Goal: Task Accomplishment & Management: Use online tool/utility

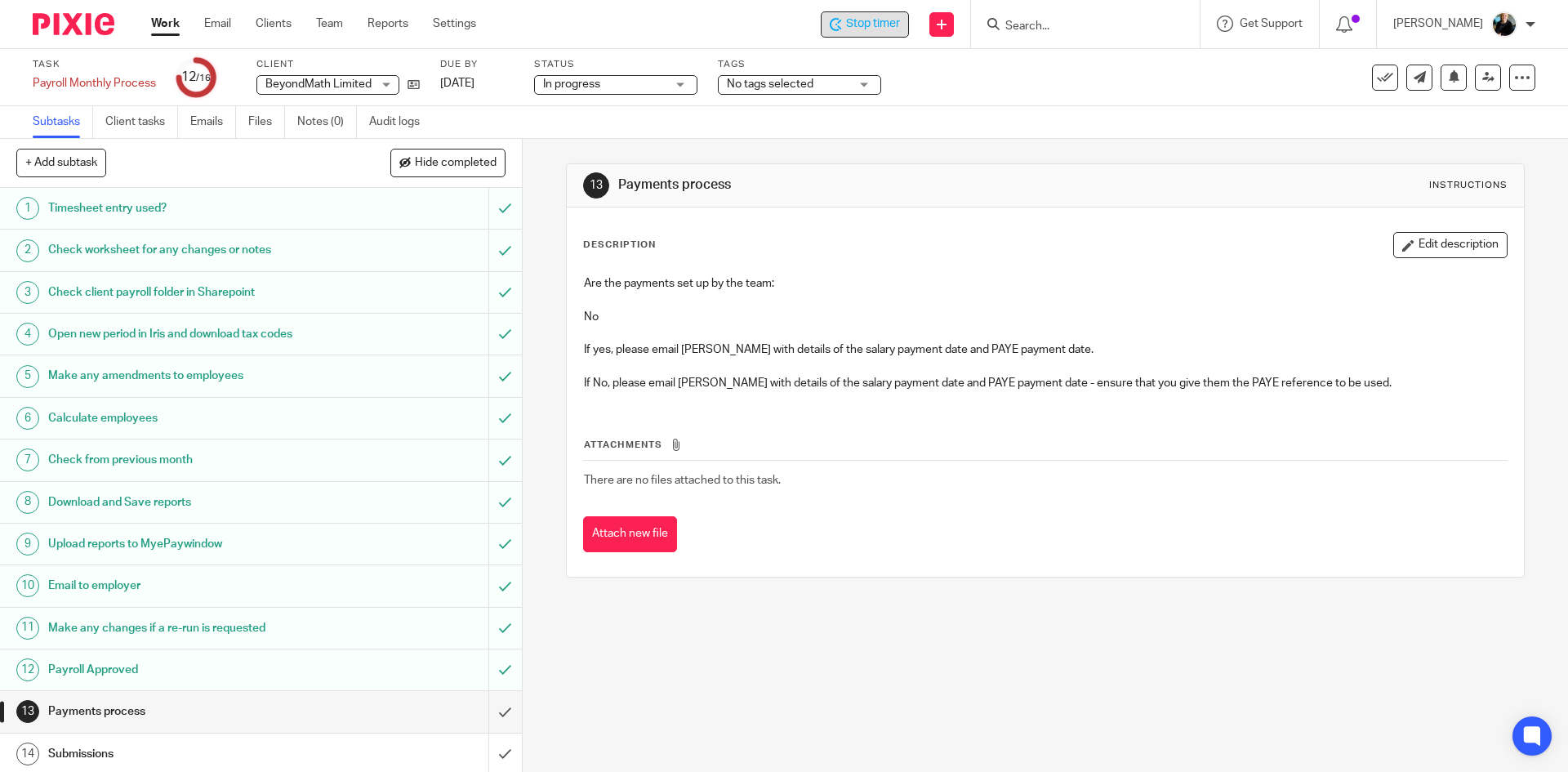
click at [878, 28] on span "Stop timer" at bounding box center [873, 23] width 54 height 17
click at [1087, 13] on form at bounding box center [1091, 23] width 174 height 21
click at [1092, 26] on input "Search" at bounding box center [1077, 27] width 147 height 14
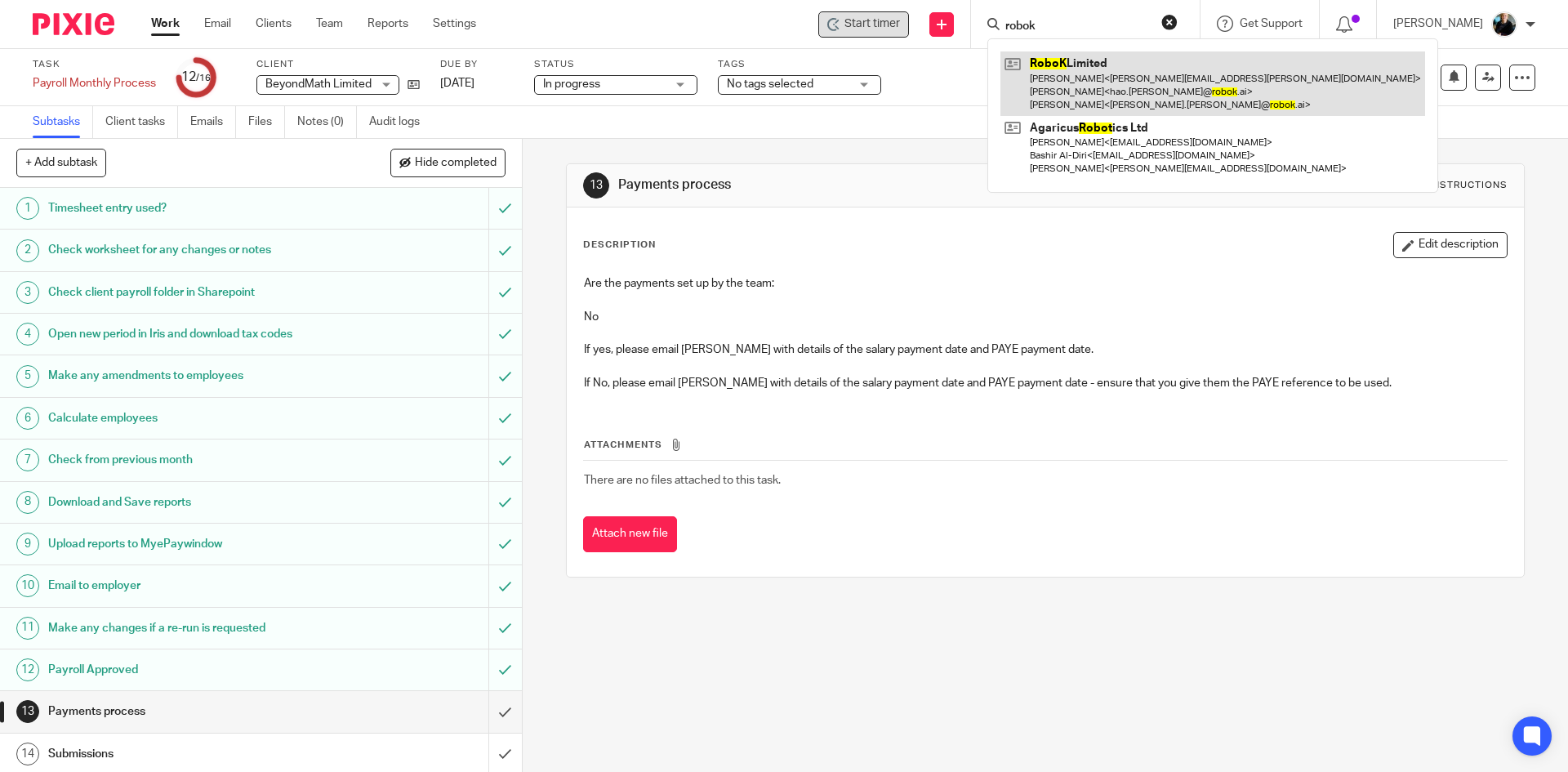
type input "robok"
click at [1096, 82] on link at bounding box center [1212, 84] width 425 height 65
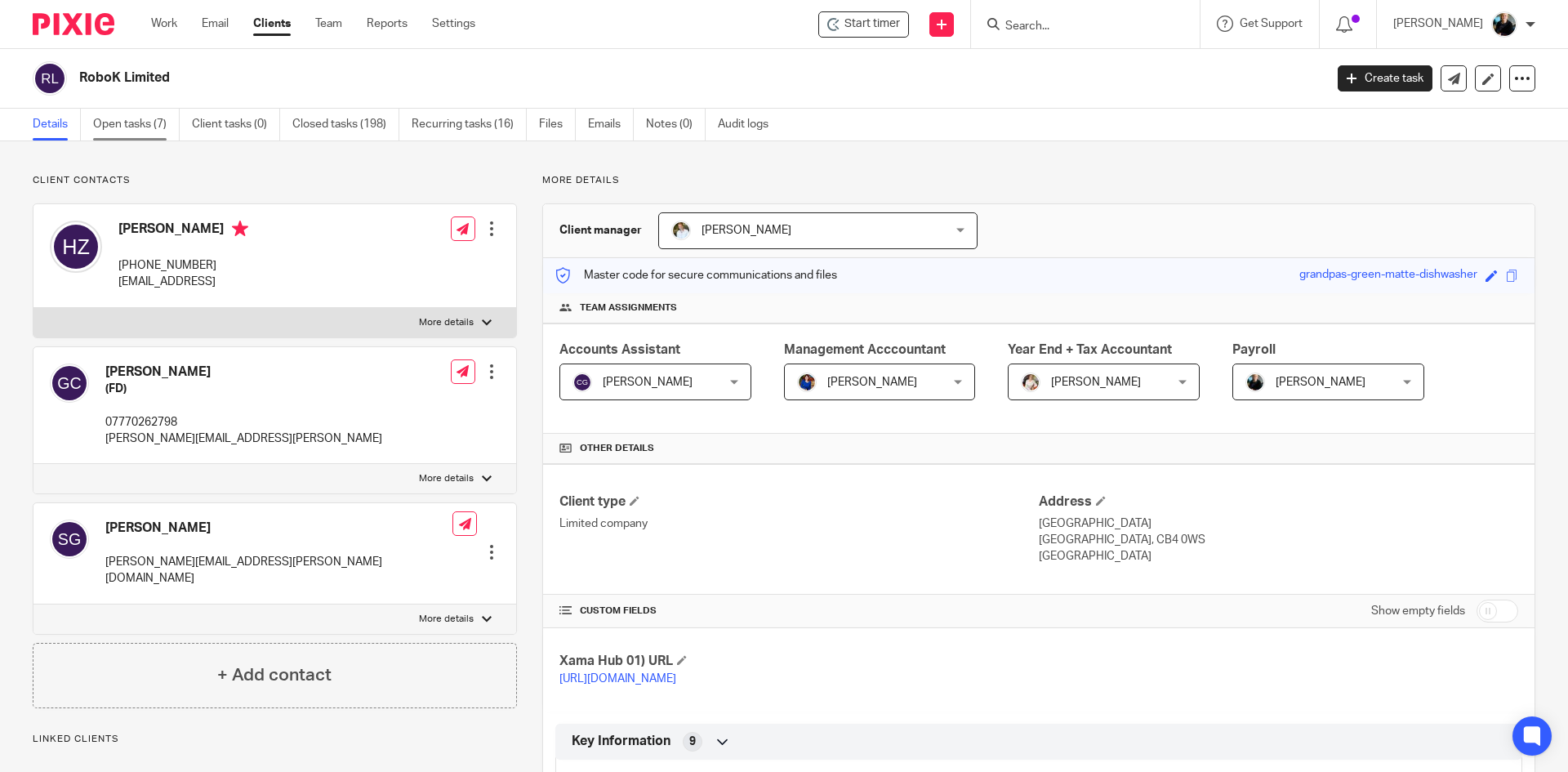
click at [139, 124] on link "Open tasks (7)" at bounding box center [137, 124] width 86 height 31
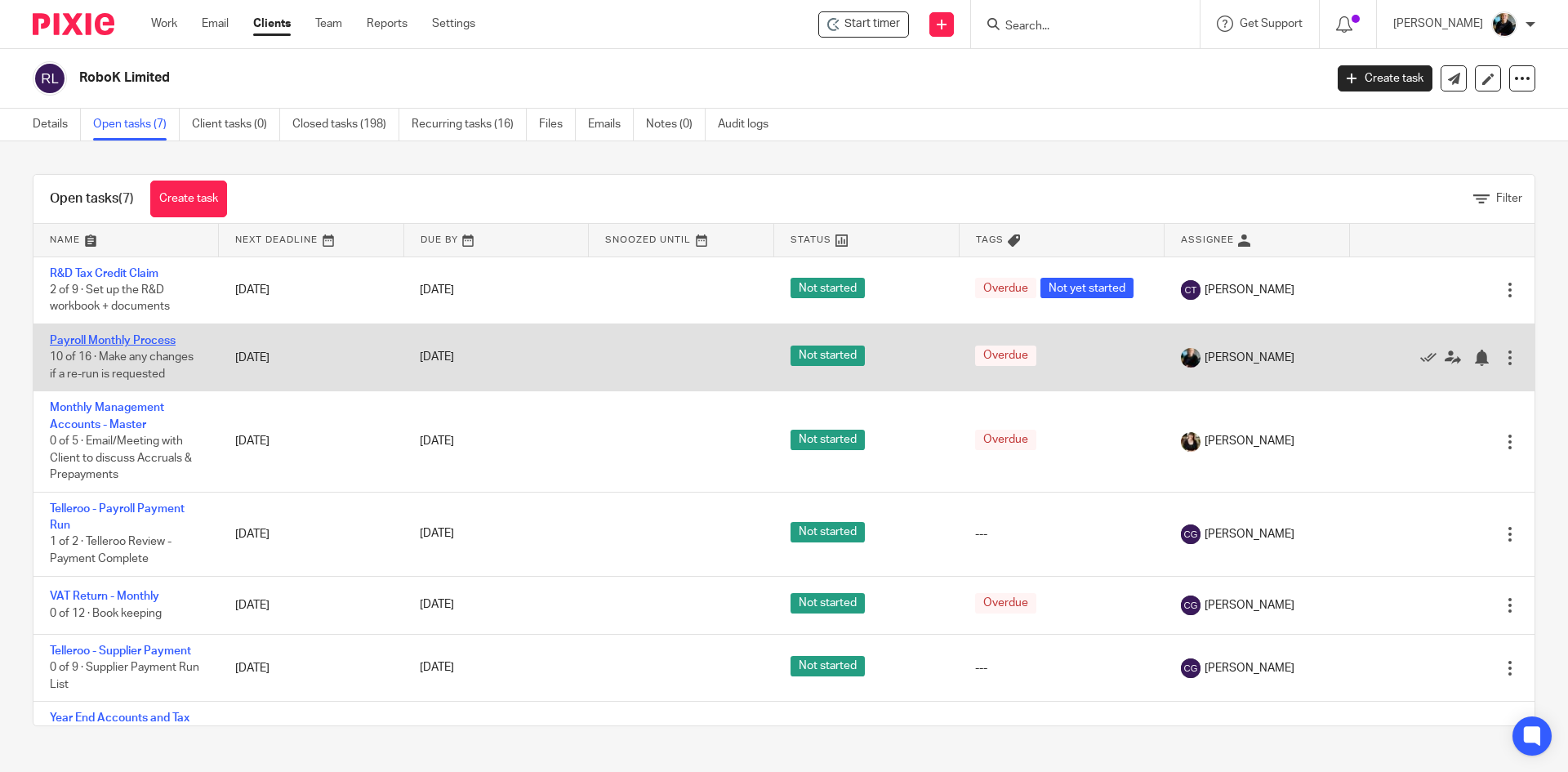
click at [120, 342] on link "Payroll Monthly Process" at bounding box center [112, 341] width 126 height 12
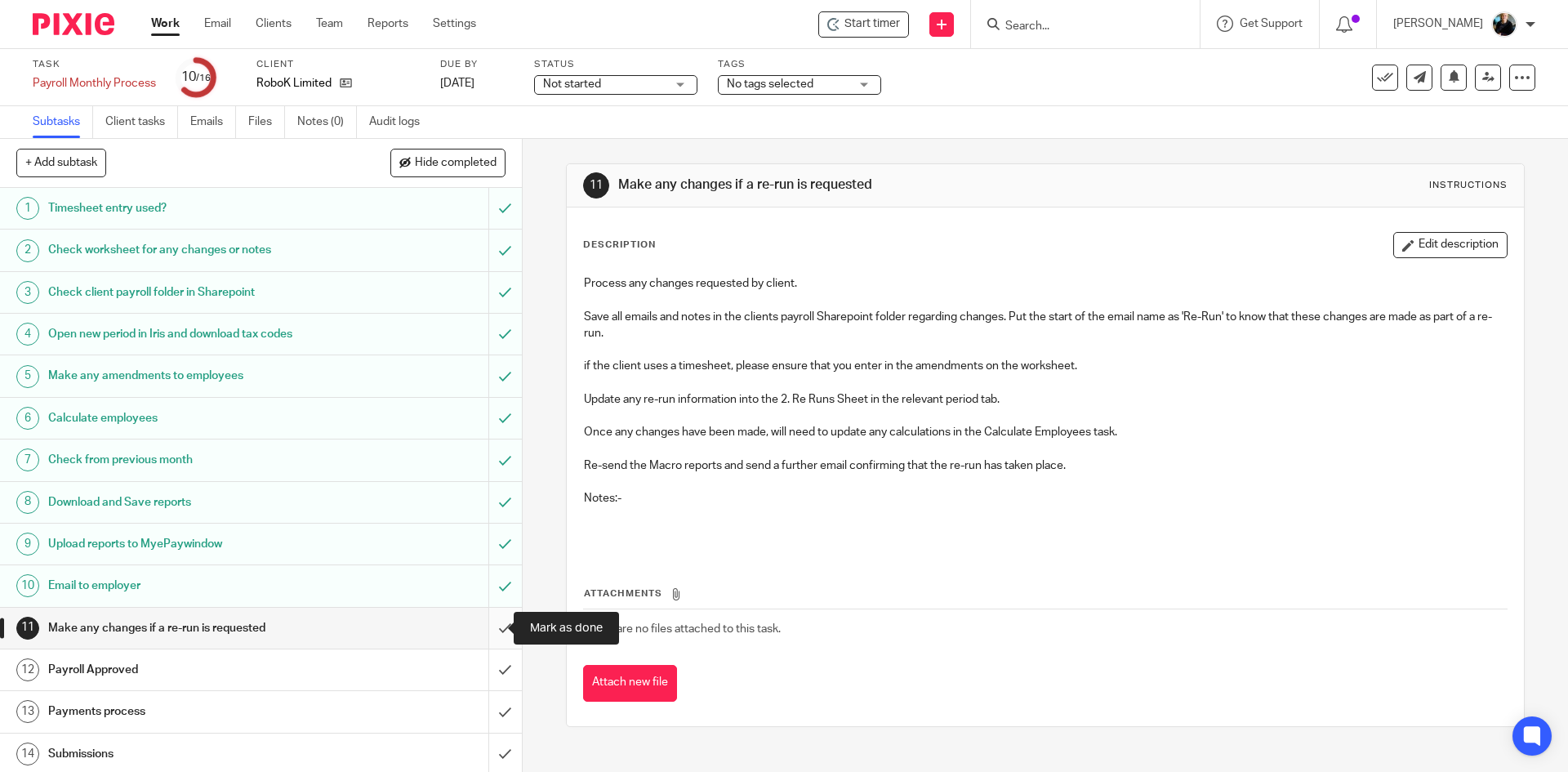
click at [486, 631] on input "submit" at bounding box center [261, 627] width 522 height 40
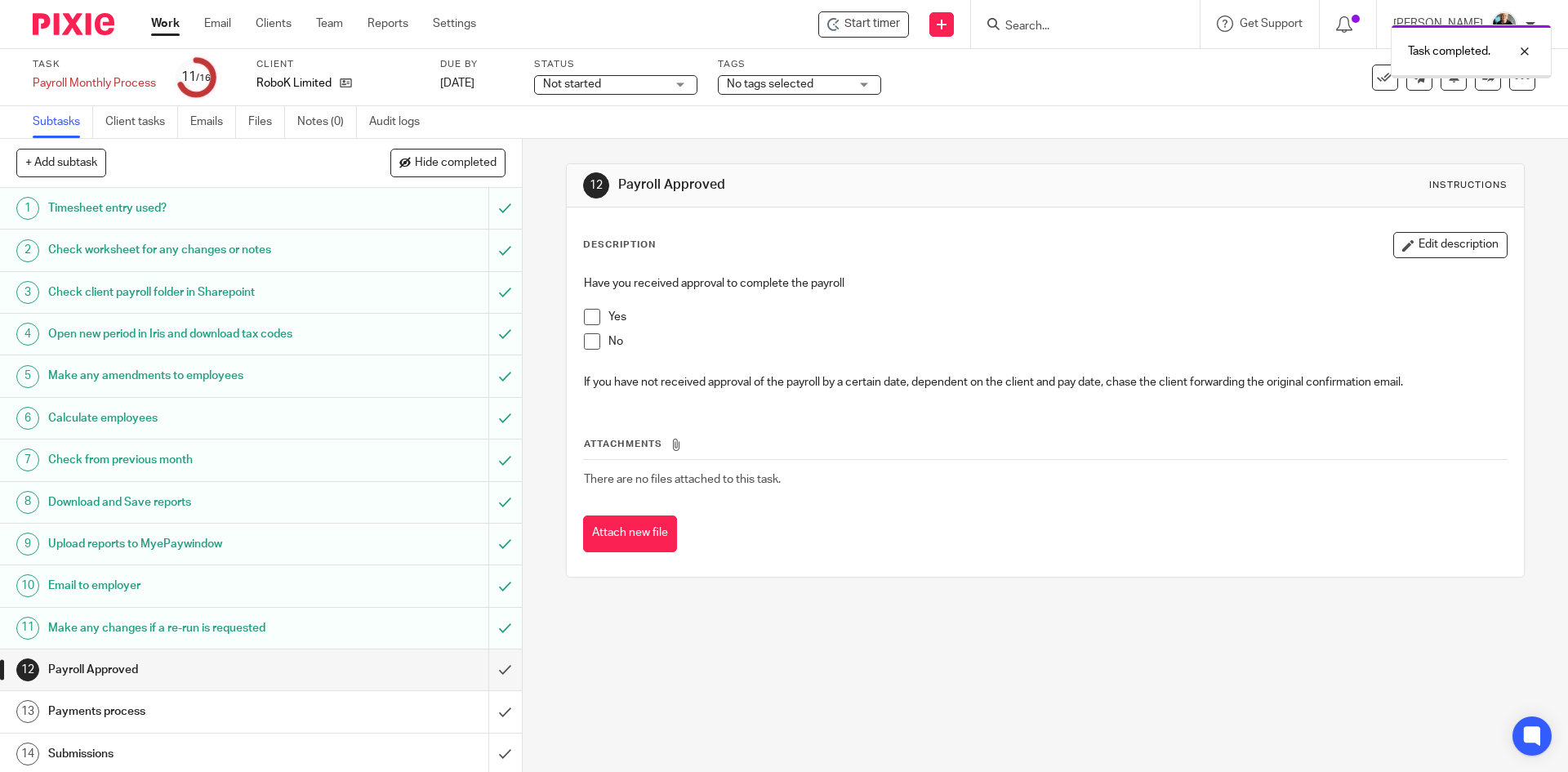
click at [880, 24] on div "Task completed." at bounding box center [1167, 47] width 767 height 62
click at [885, 22] on div "Task completed." at bounding box center [1167, 47] width 767 height 62
click at [883, 27] on span "Start timer" at bounding box center [873, 23] width 56 height 17
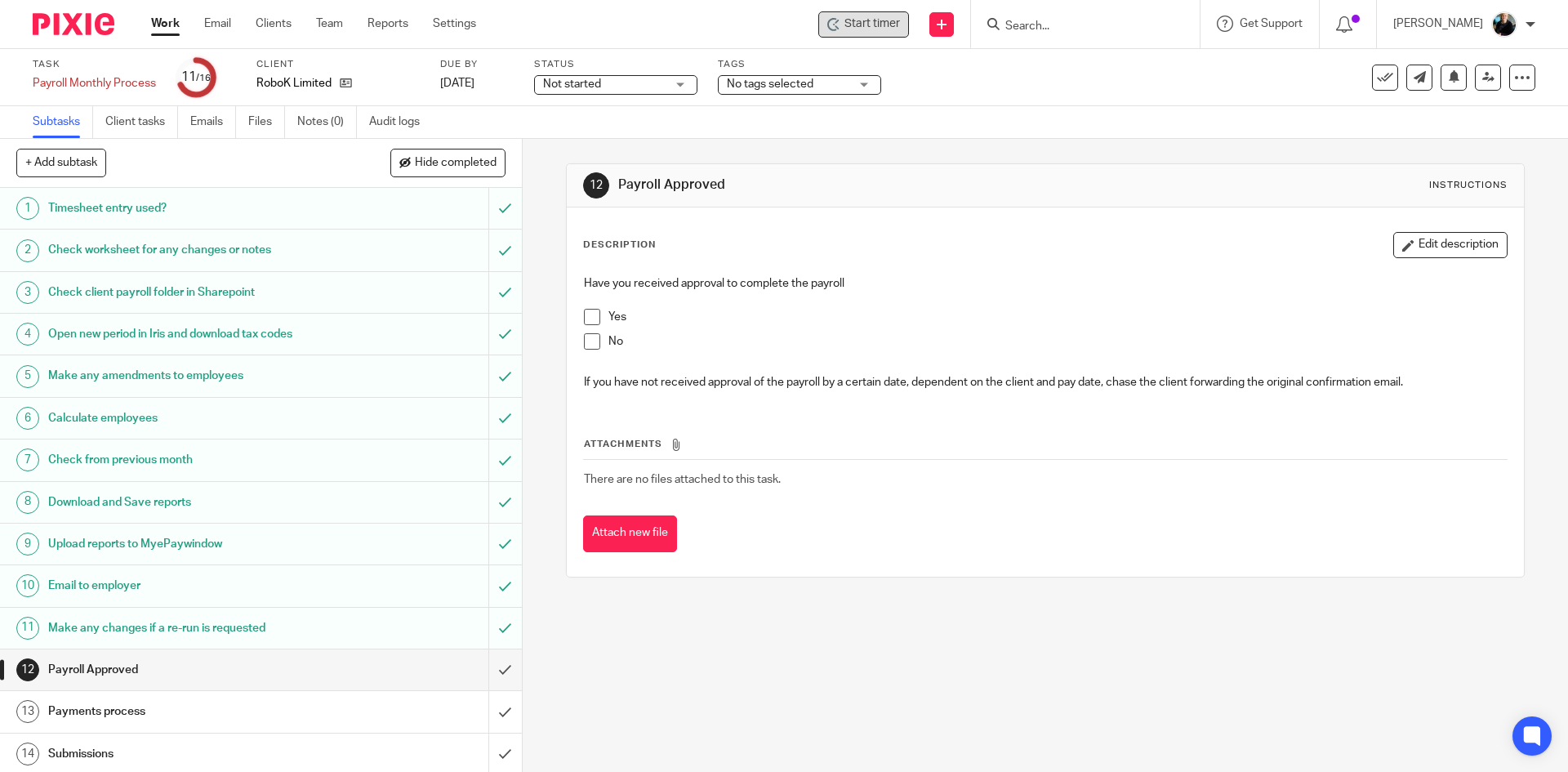
click at [883, 27] on span "Start timer" at bounding box center [873, 23] width 56 height 17
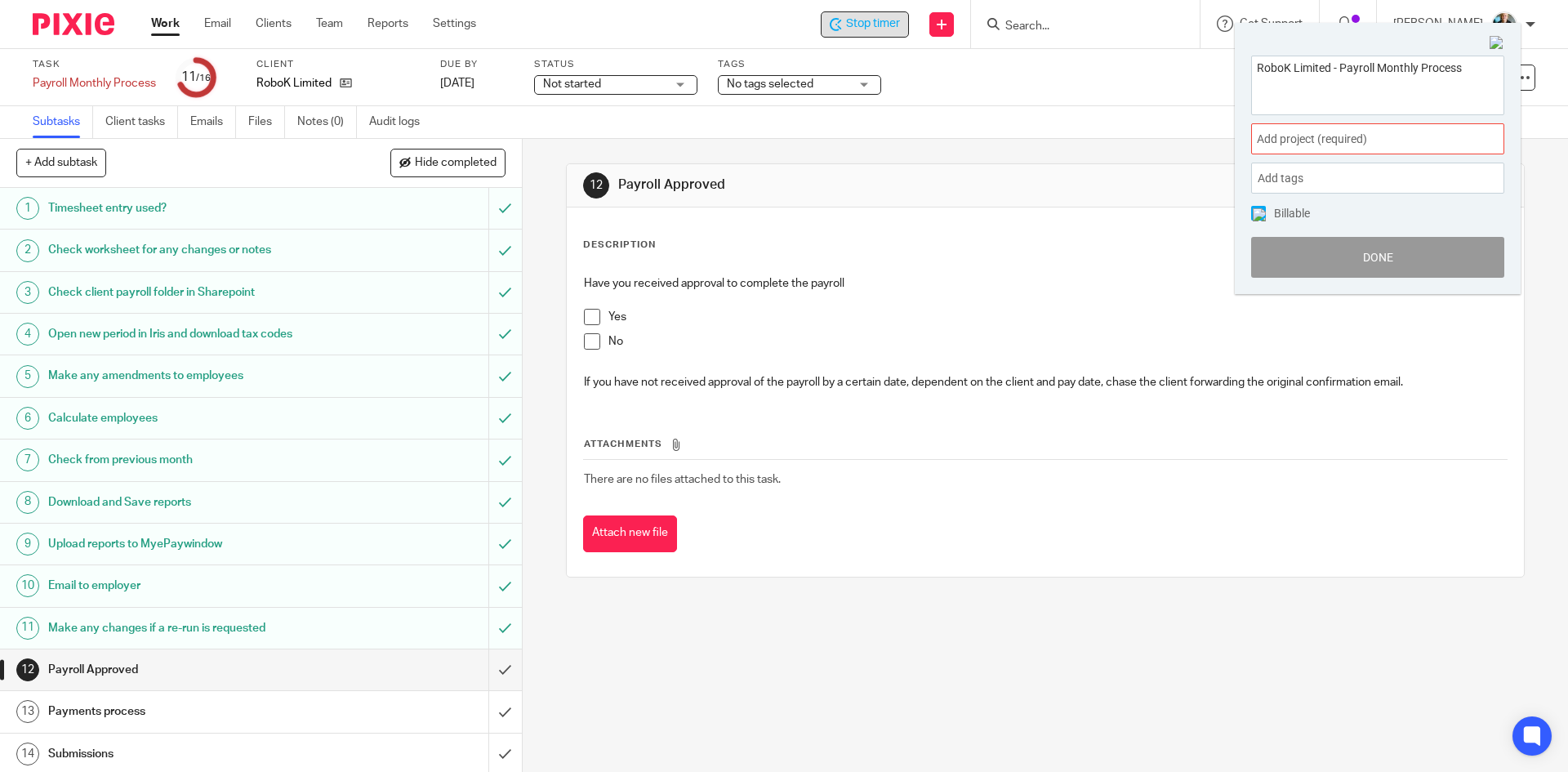
click at [1355, 139] on span "Add project (required) :" at bounding box center [1359, 138] width 206 height 17
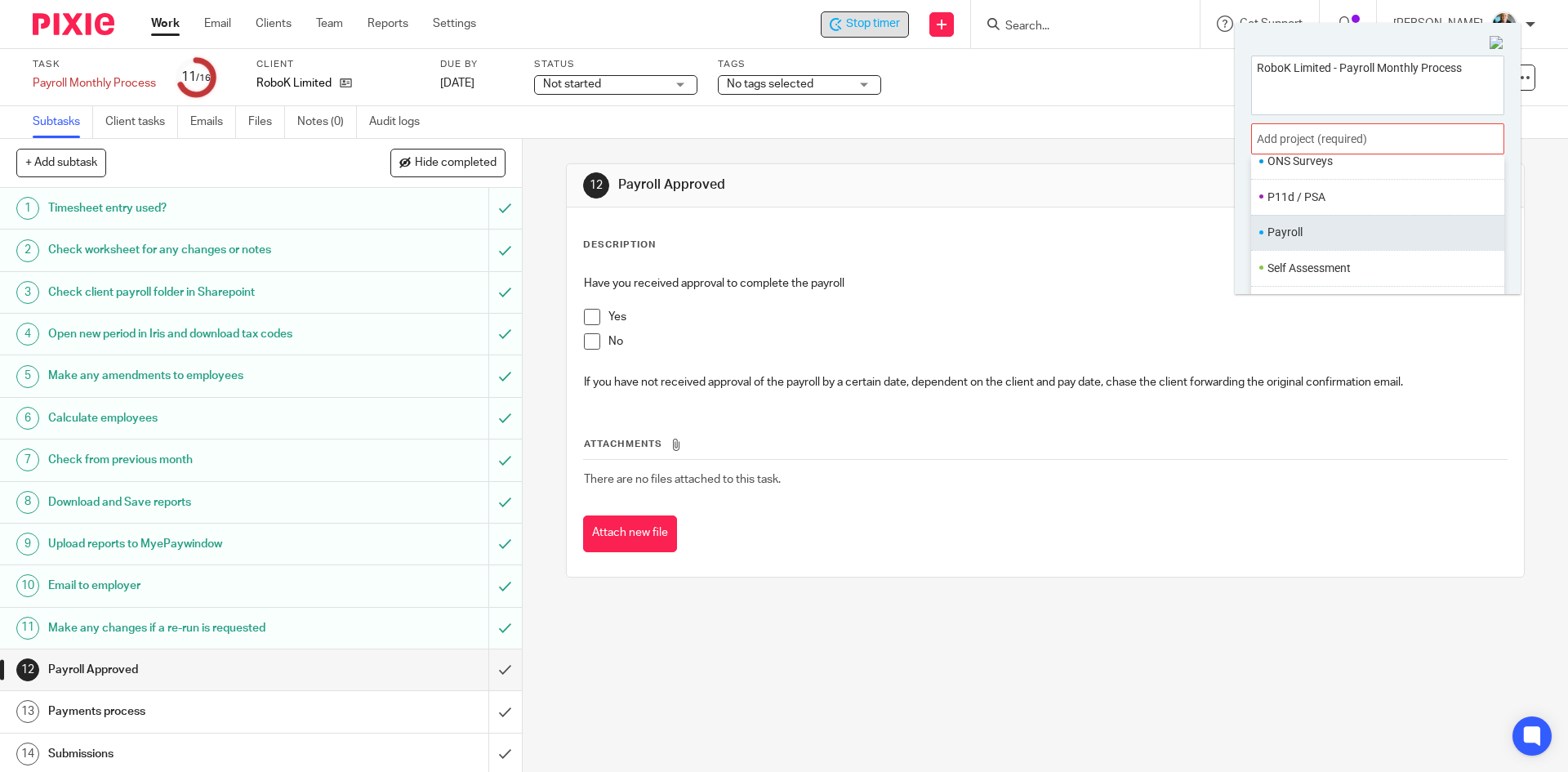
scroll to position [612, 0]
click at [1293, 217] on li "Payroll" at bounding box center [1373, 215] width 213 height 17
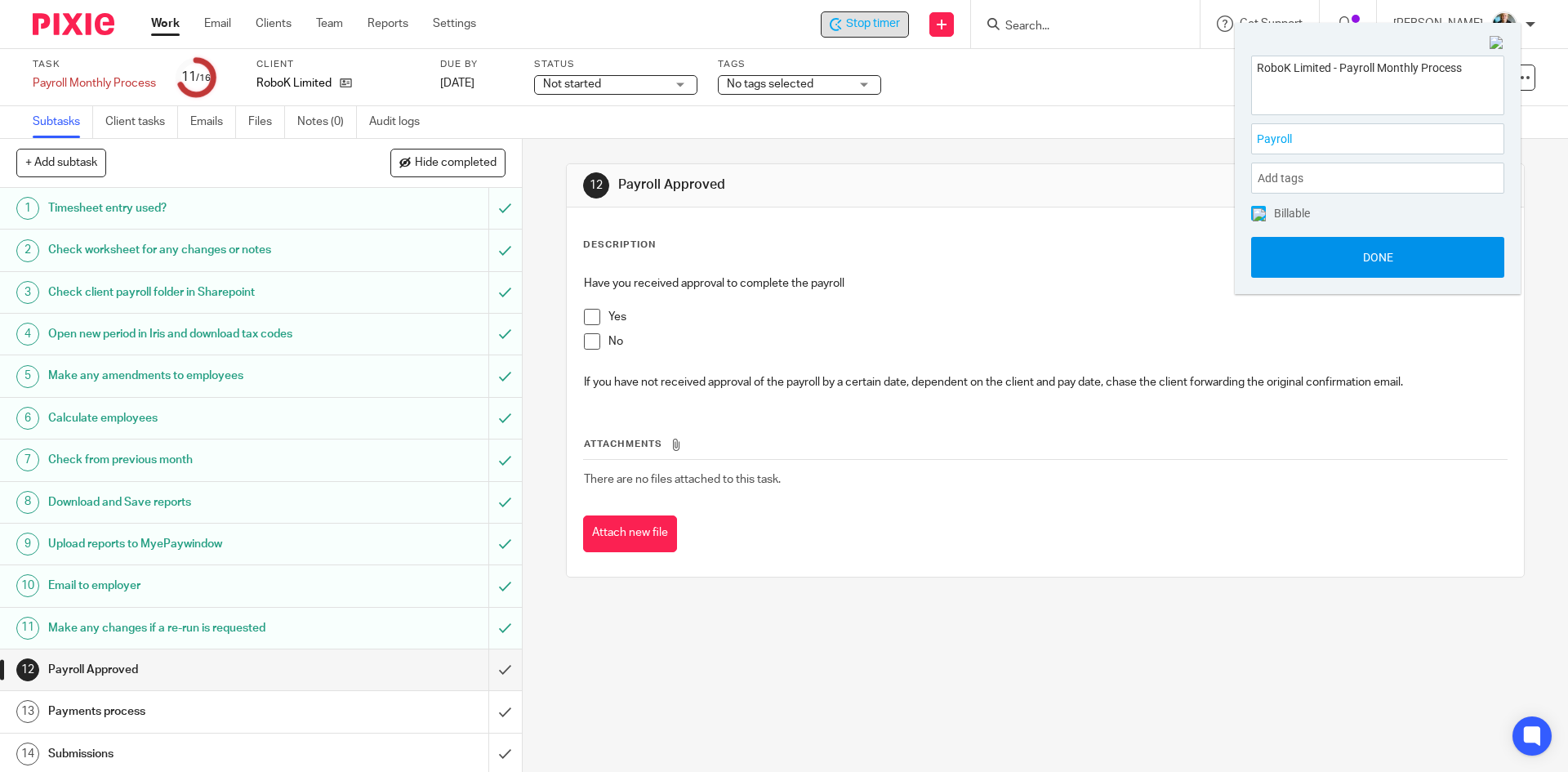
click at [1355, 255] on button "Done" at bounding box center [1378, 257] width 253 height 40
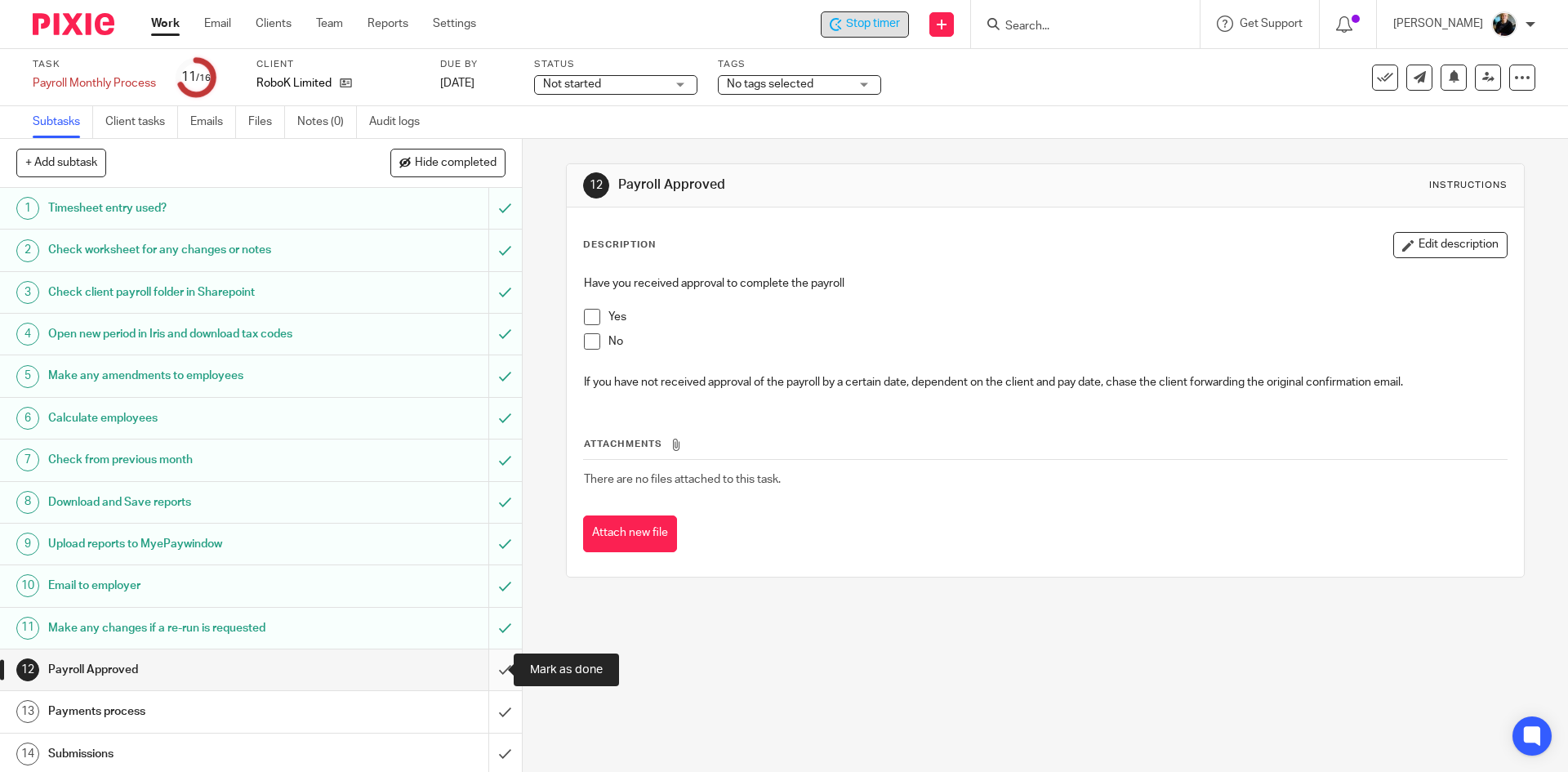
click at [487, 672] on input "submit" at bounding box center [261, 669] width 522 height 40
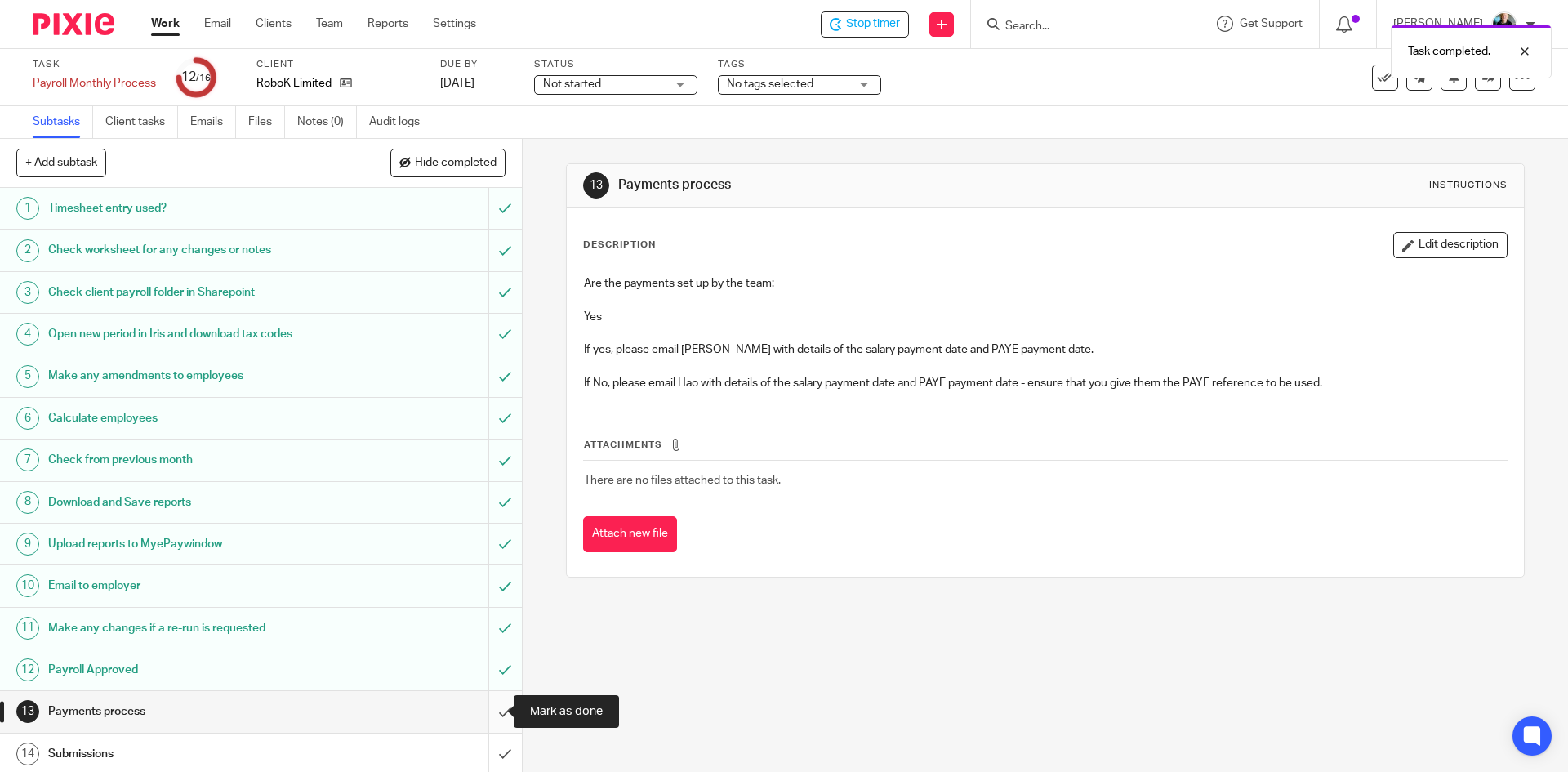
click at [490, 714] on input "submit" at bounding box center [261, 711] width 522 height 40
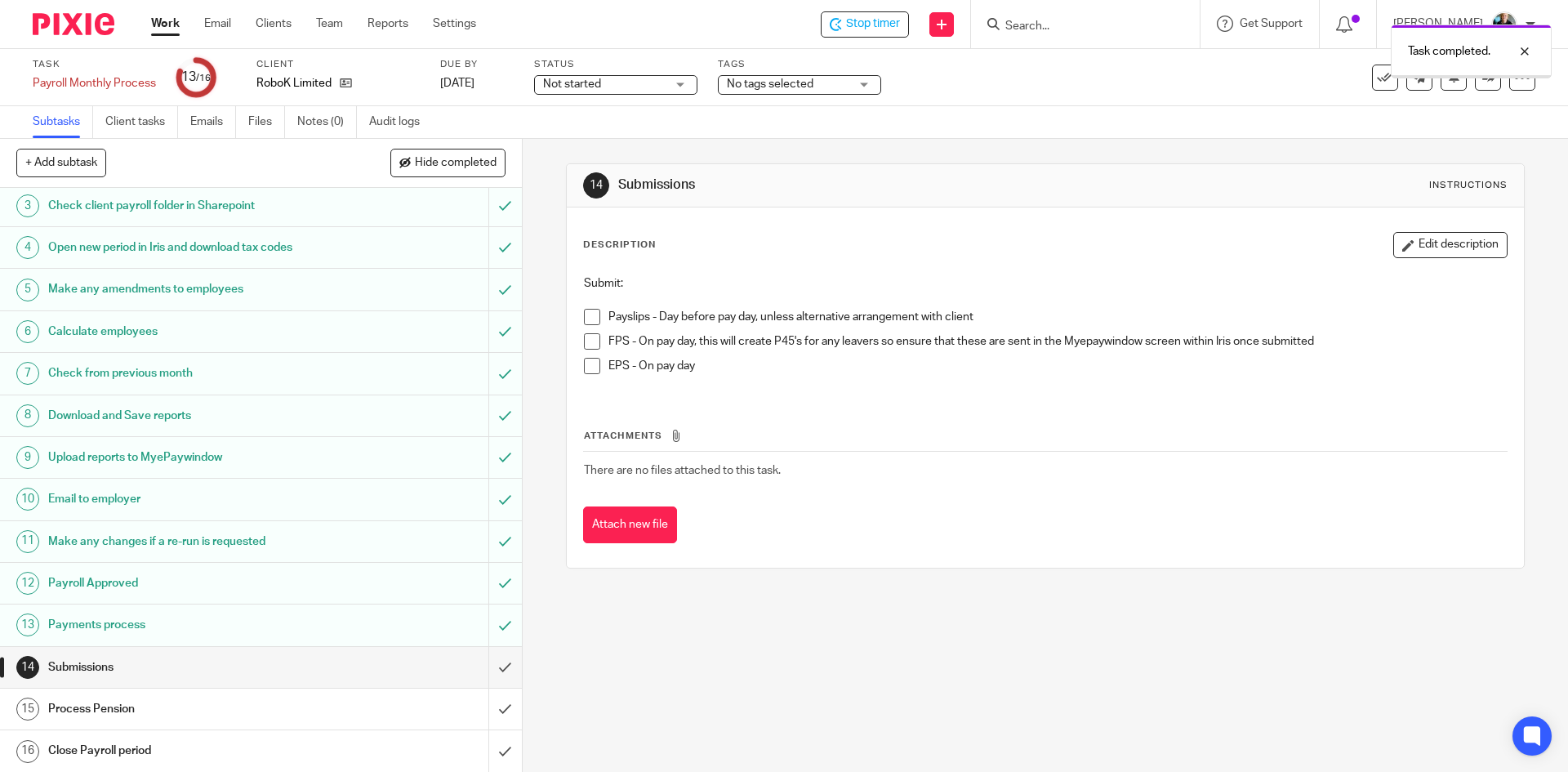
scroll to position [87, 0]
click at [589, 340] on span at bounding box center [592, 342] width 16 height 16
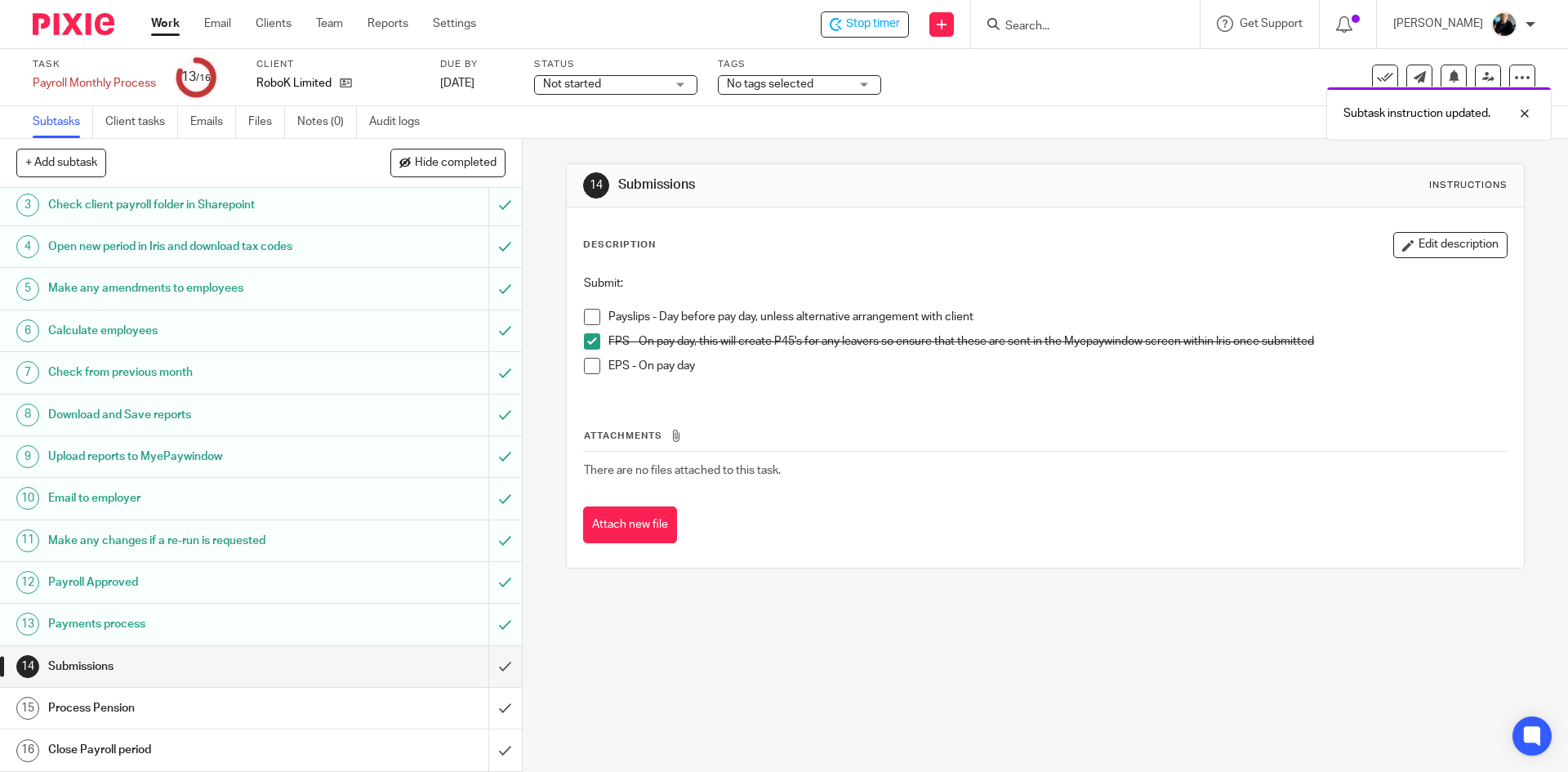
click at [586, 372] on span at bounding box center [592, 366] width 16 height 16
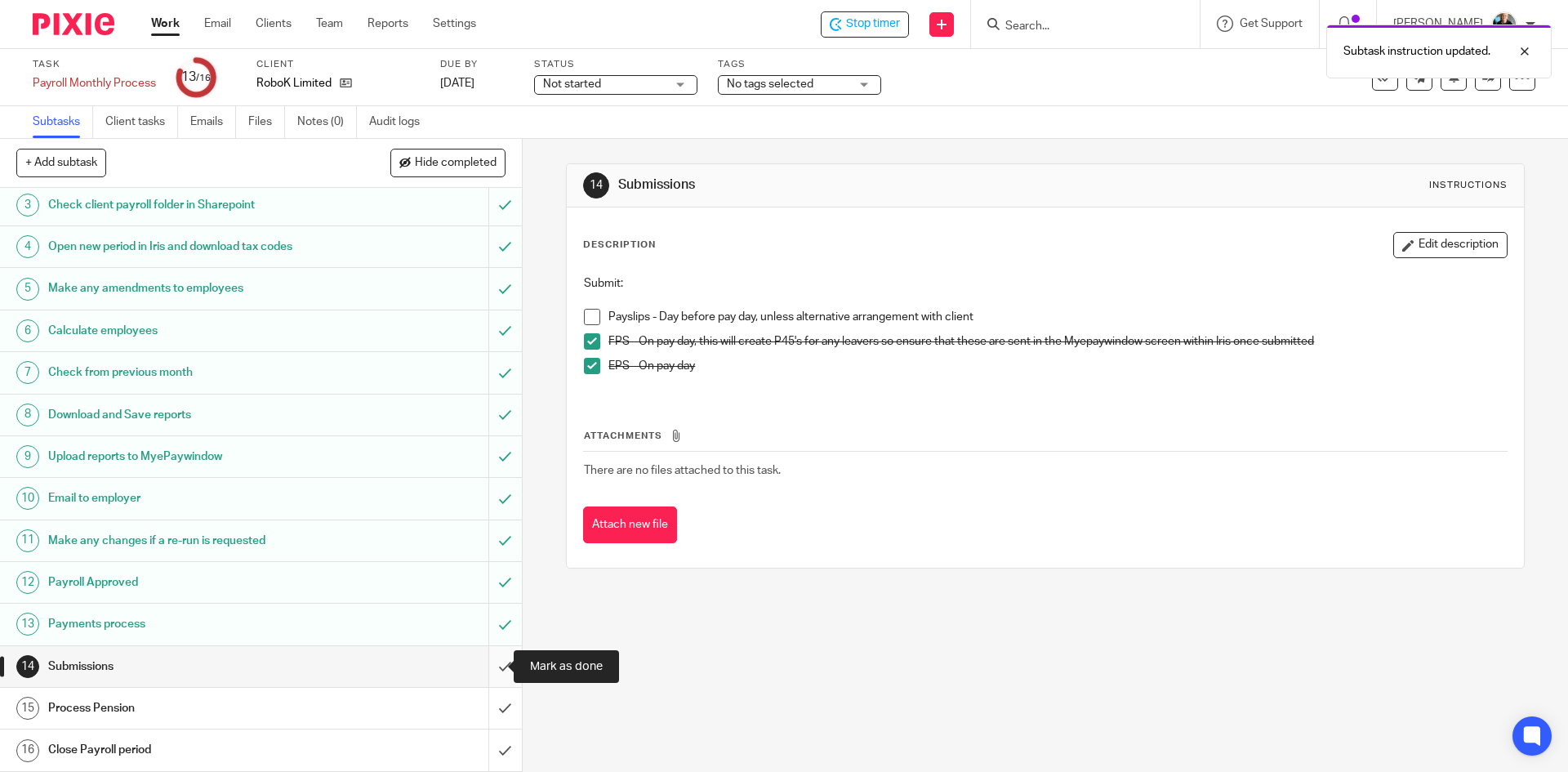
click at [486, 670] on input "submit" at bounding box center [261, 666] width 522 height 40
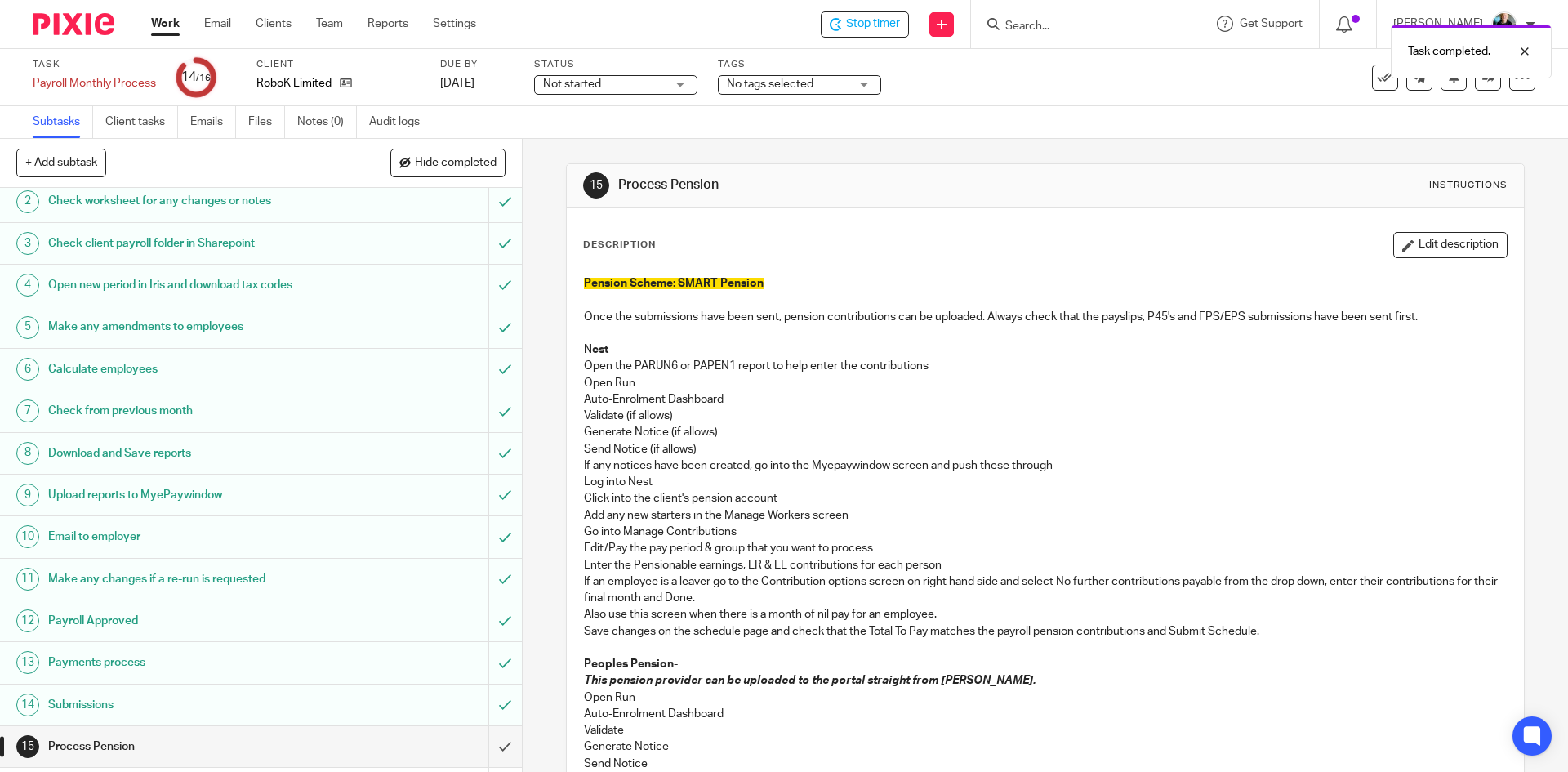
scroll to position [87, 0]
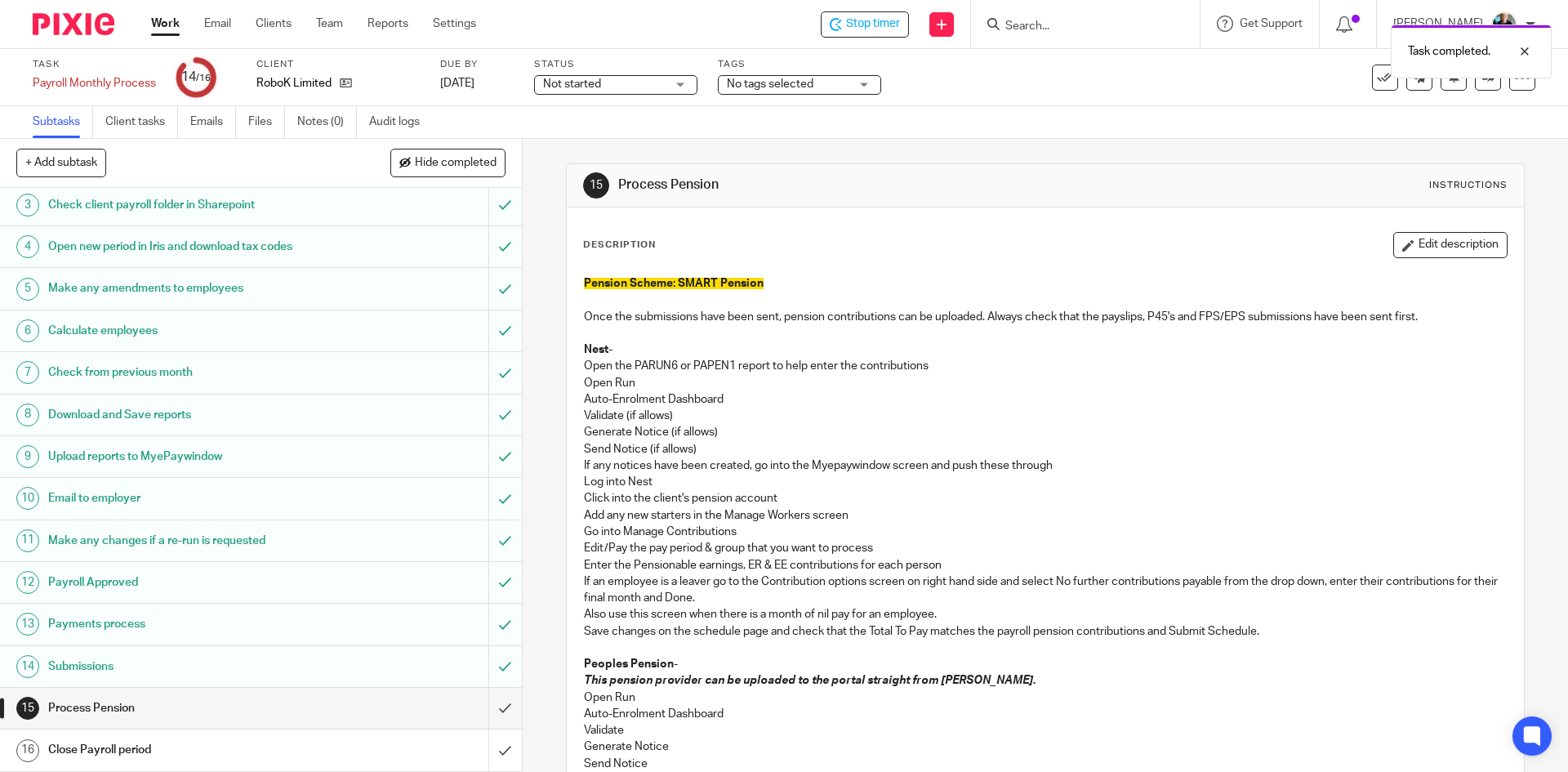
click at [868, 21] on div "Task completed." at bounding box center [1167, 47] width 767 height 62
click at [1061, 23] on div "Task completed." at bounding box center [1167, 47] width 767 height 62
click at [1067, 31] on div "Task completed." at bounding box center [1167, 47] width 767 height 62
click at [1064, 33] on input "Search" at bounding box center [1077, 27] width 147 height 14
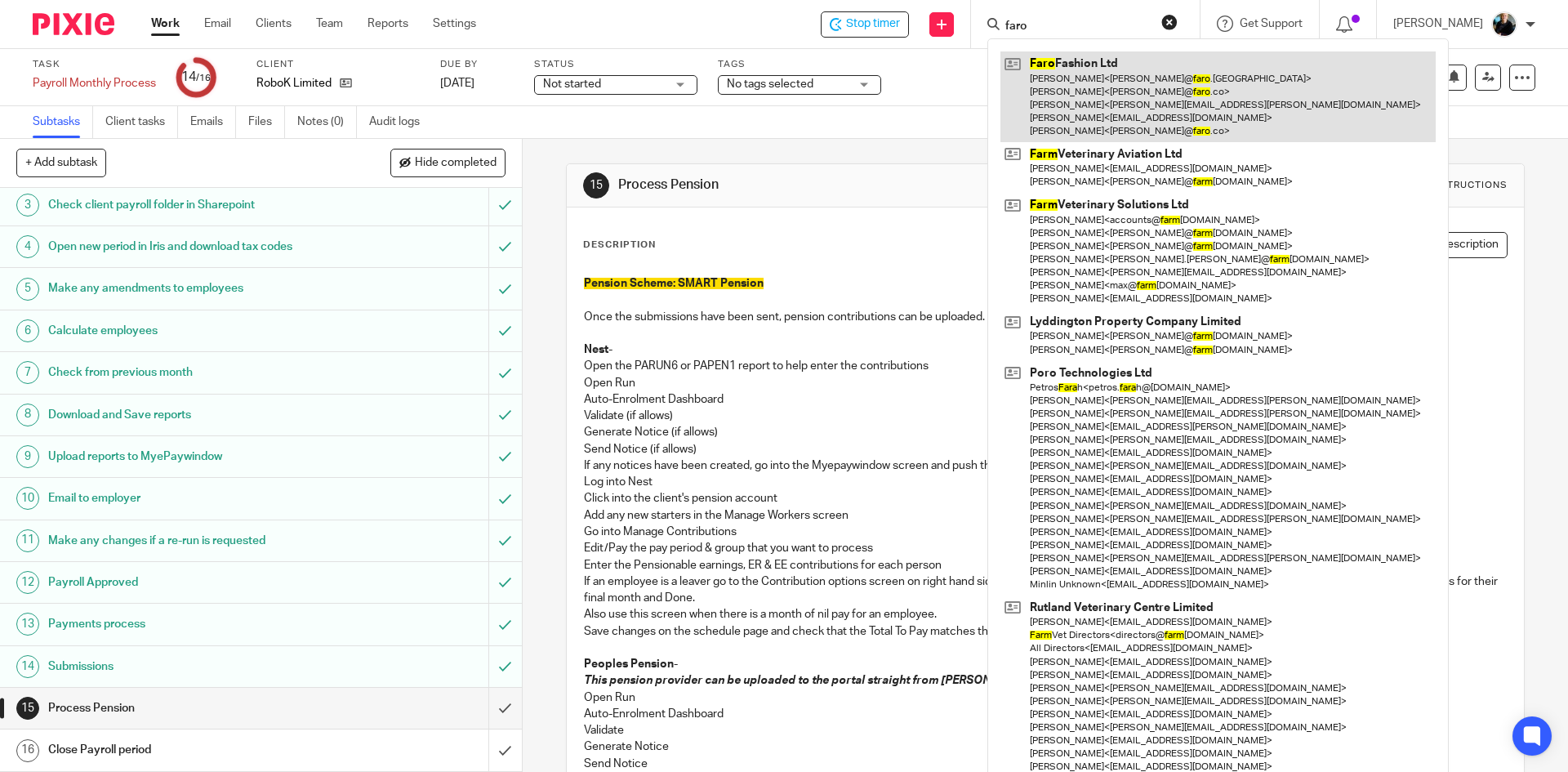
type input "faro"
click at [1148, 92] on link at bounding box center [1218, 96] width 435 height 91
click at [1147, 92] on link at bounding box center [1218, 96] width 435 height 91
click at [1095, 108] on link at bounding box center [1218, 96] width 435 height 91
click at [1094, 108] on link at bounding box center [1218, 96] width 435 height 91
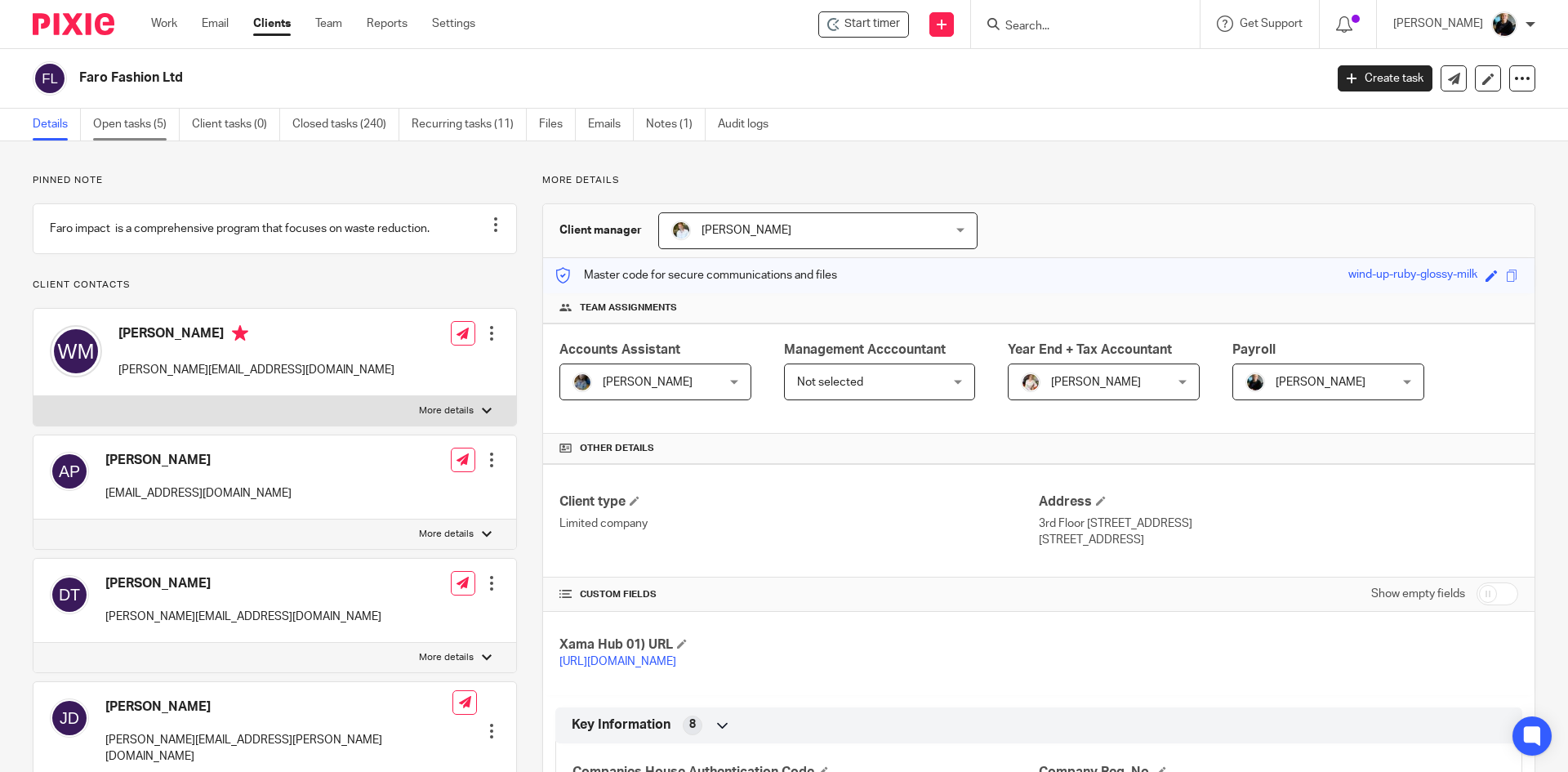
click at [129, 117] on link "Open tasks (5)" at bounding box center [137, 124] width 86 height 31
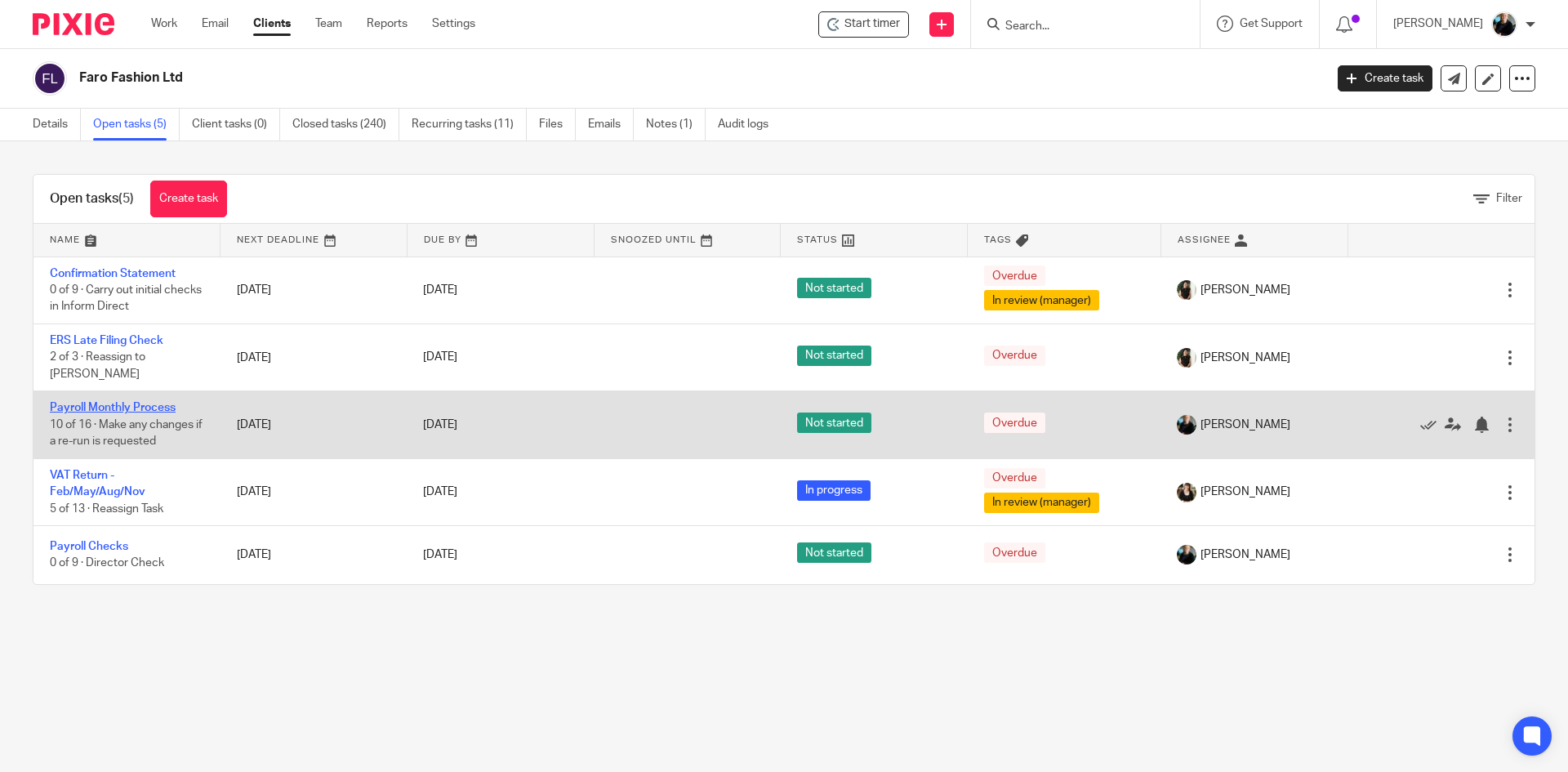
click at [128, 402] on link "Payroll Monthly Process" at bounding box center [112, 407] width 126 height 12
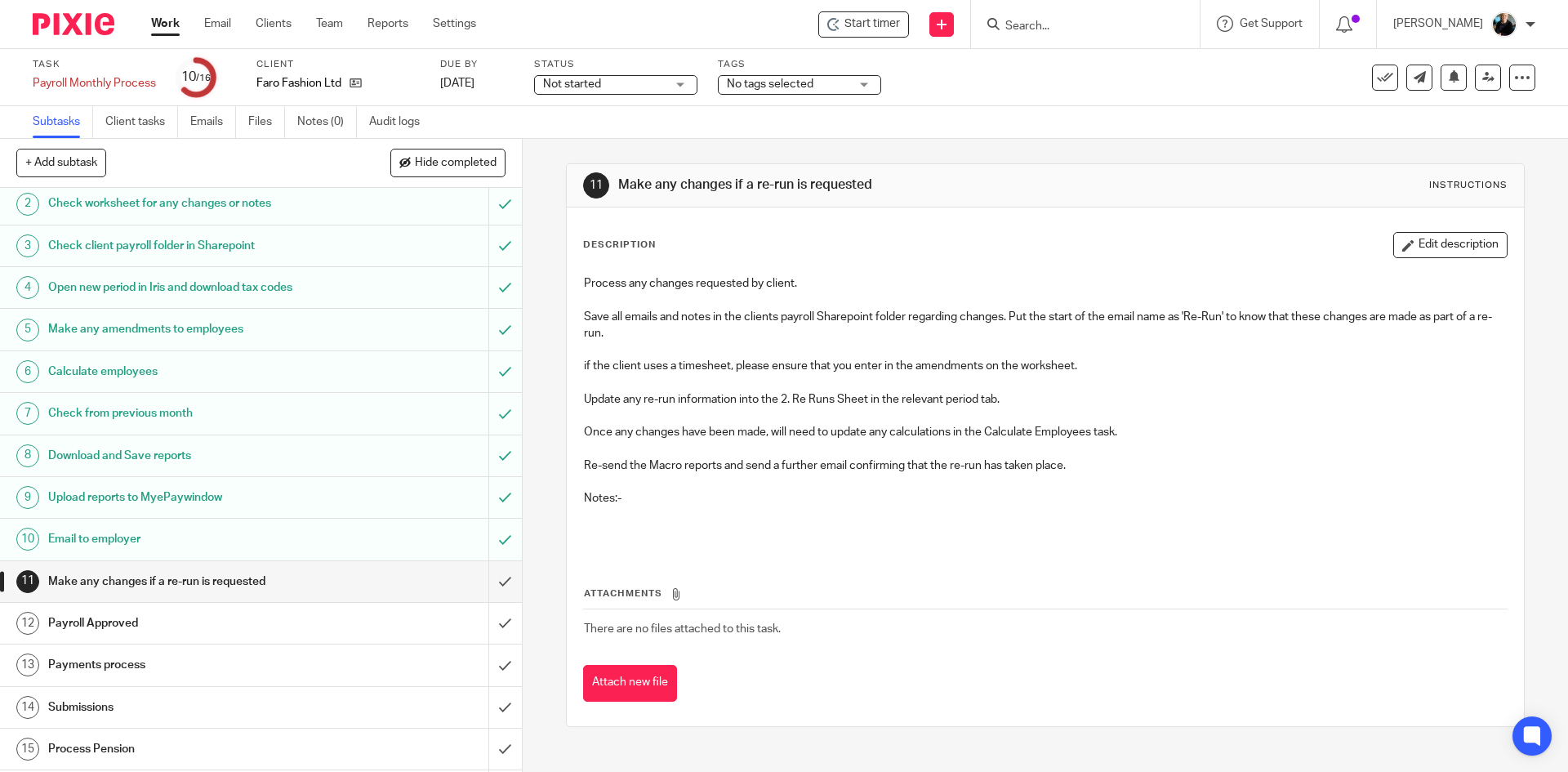
scroll to position [87, 0]
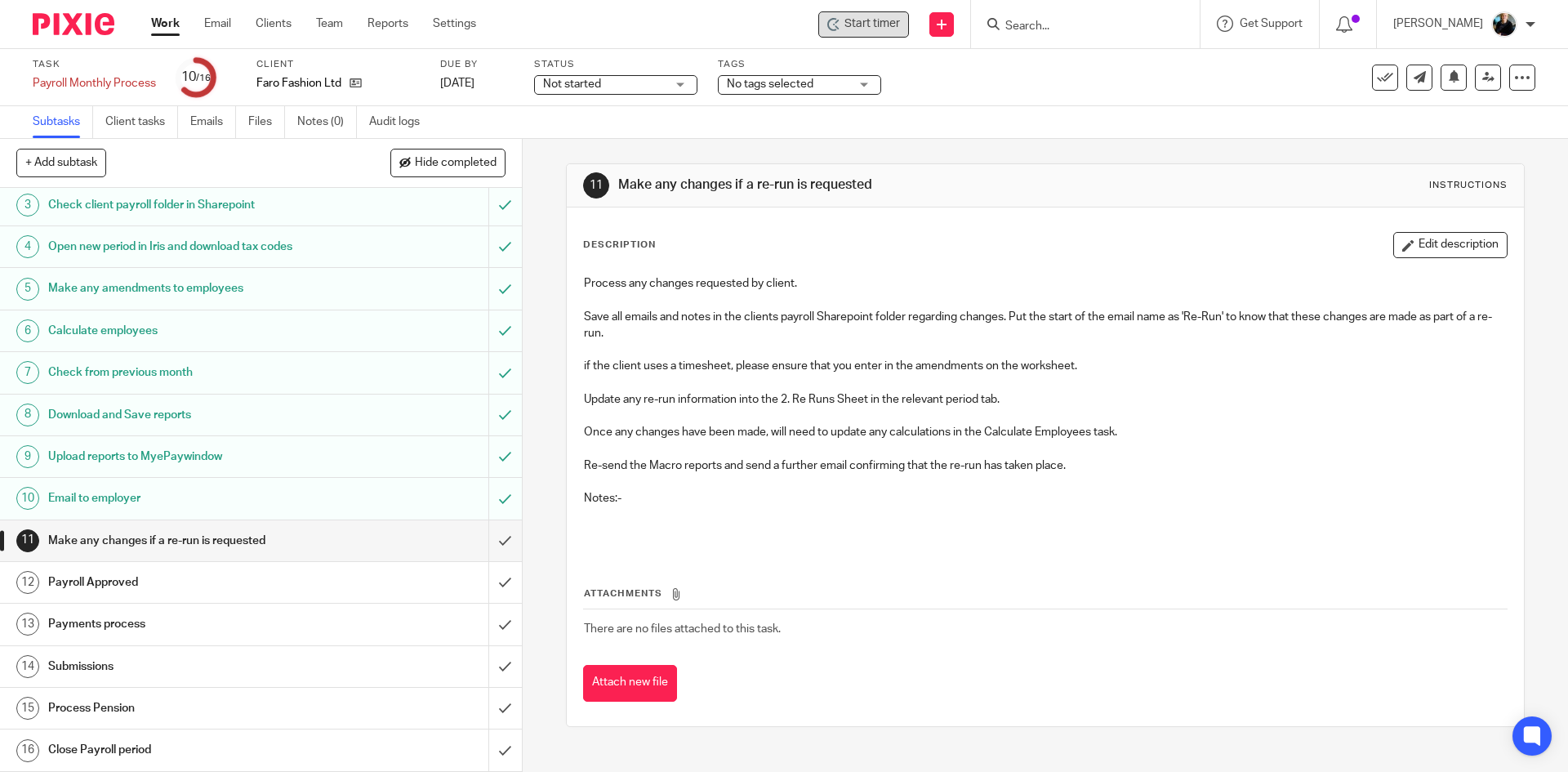
click at [878, 27] on span "Start timer" at bounding box center [873, 23] width 56 height 17
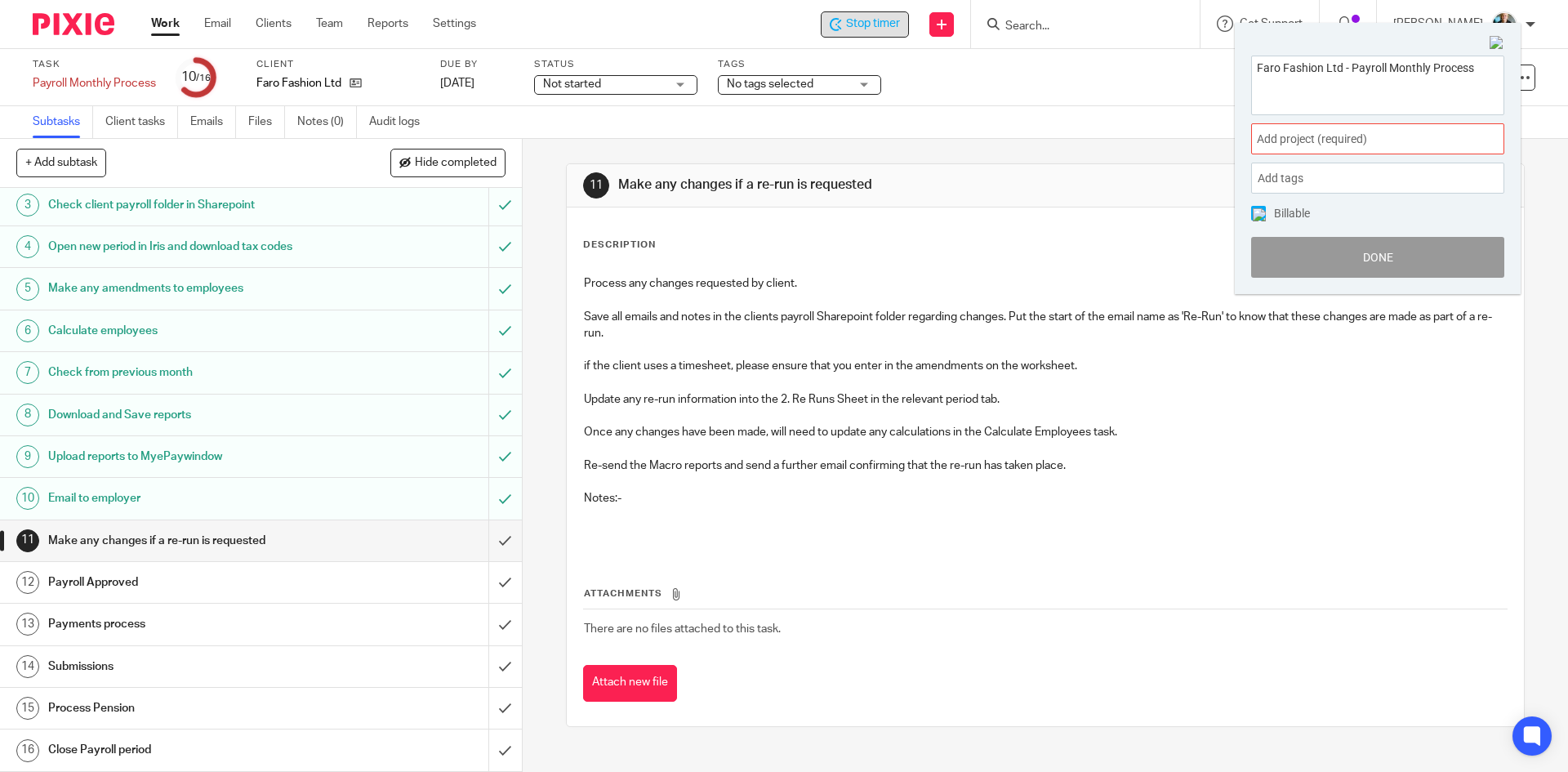
click at [1316, 146] on span "Add project (required) :" at bounding box center [1359, 138] width 206 height 17
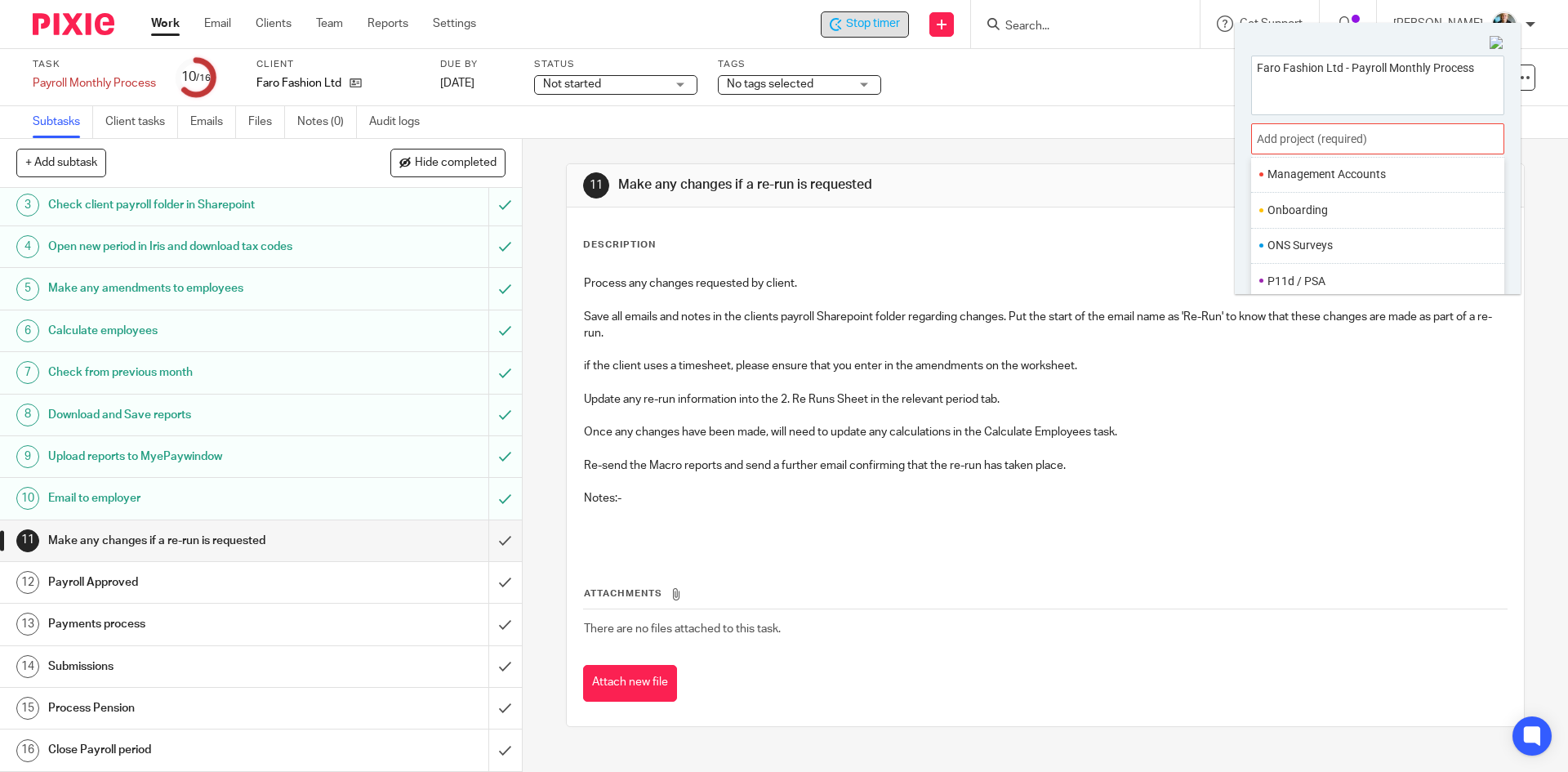
scroll to position [572, 0]
click at [1321, 260] on li "Payroll" at bounding box center [1373, 254] width 213 height 17
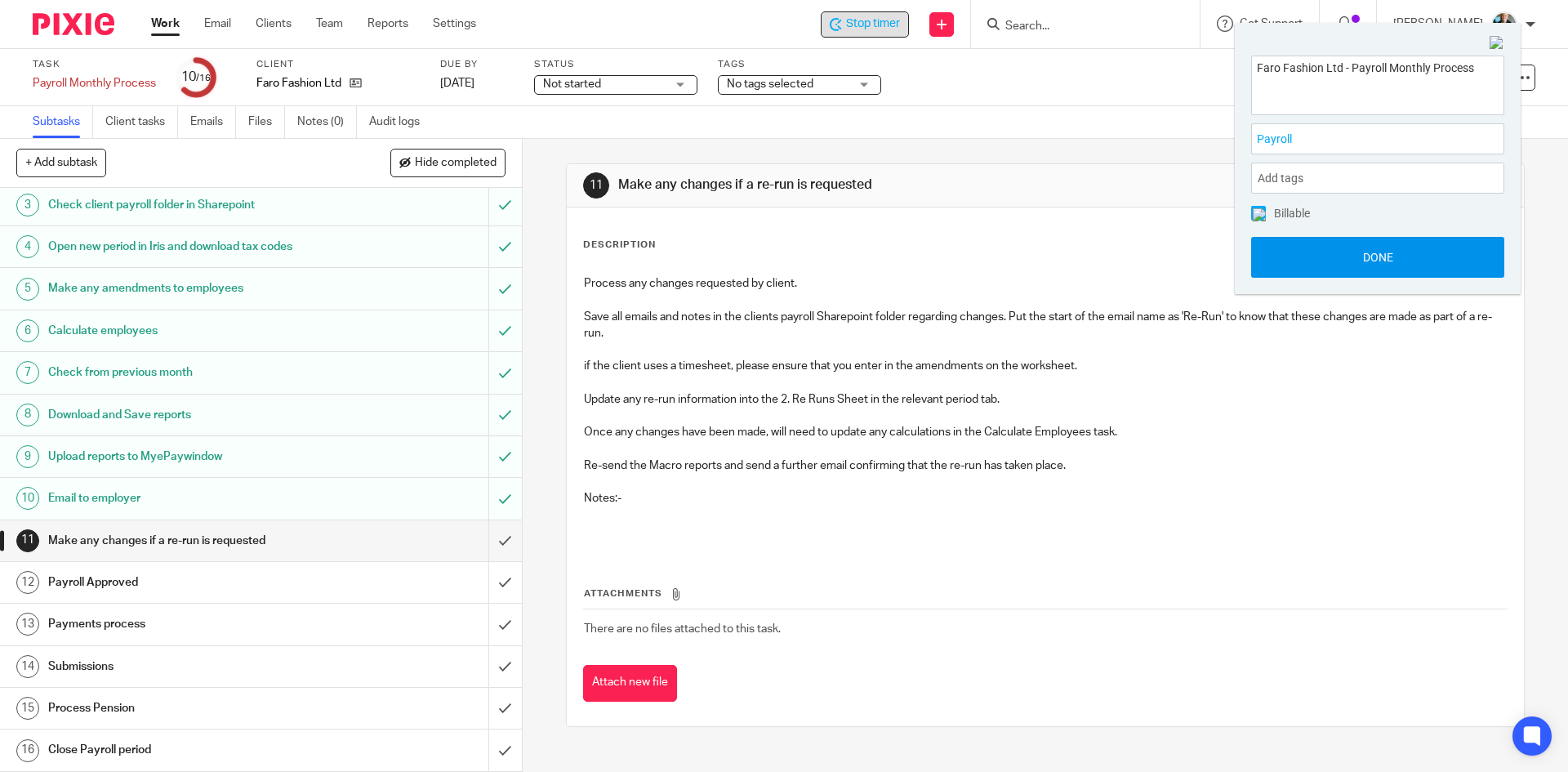
click at [1319, 267] on button "Done" at bounding box center [1378, 257] width 253 height 40
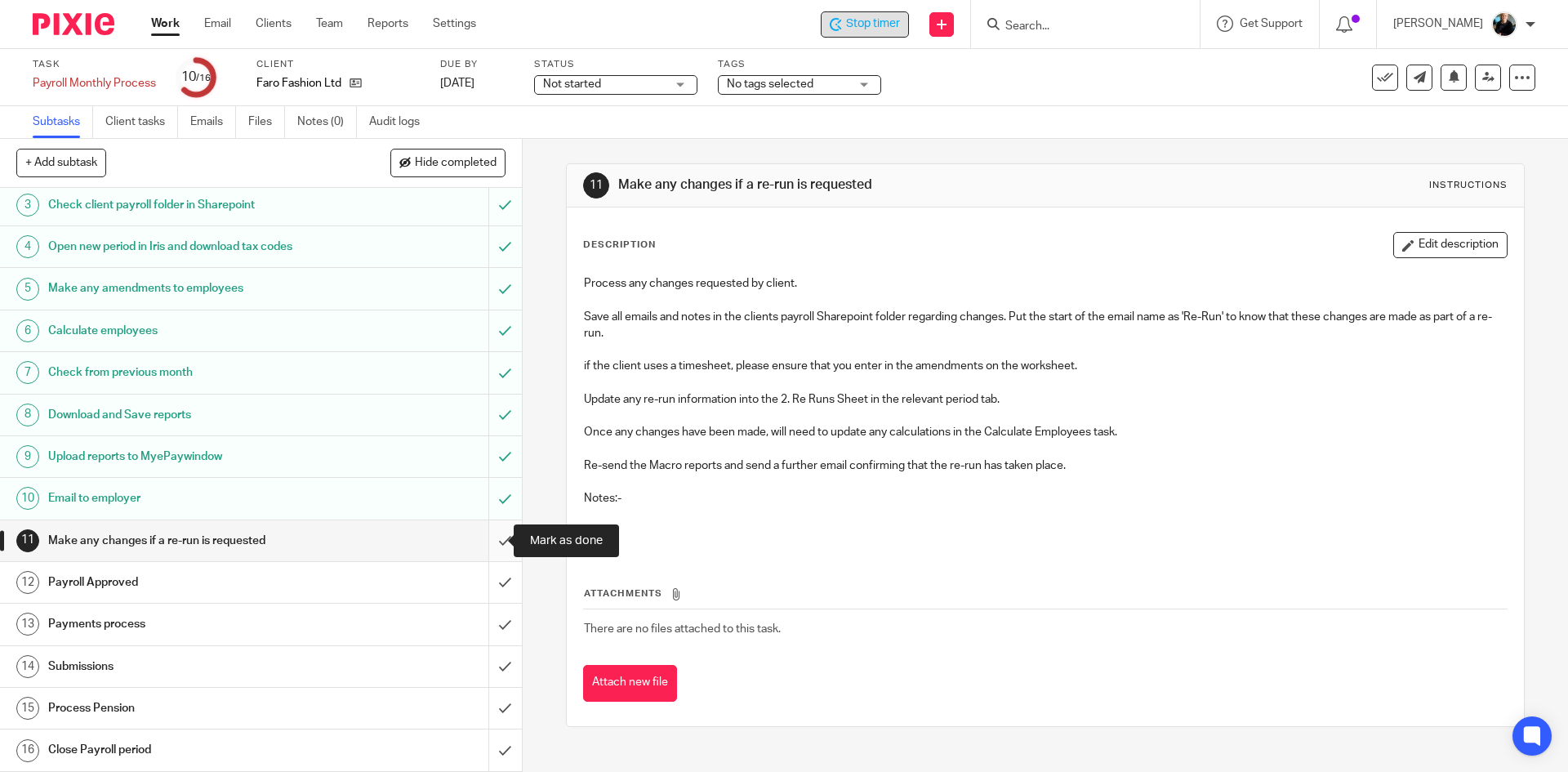
click at [483, 539] on input "submit" at bounding box center [261, 540] width 522 height 40
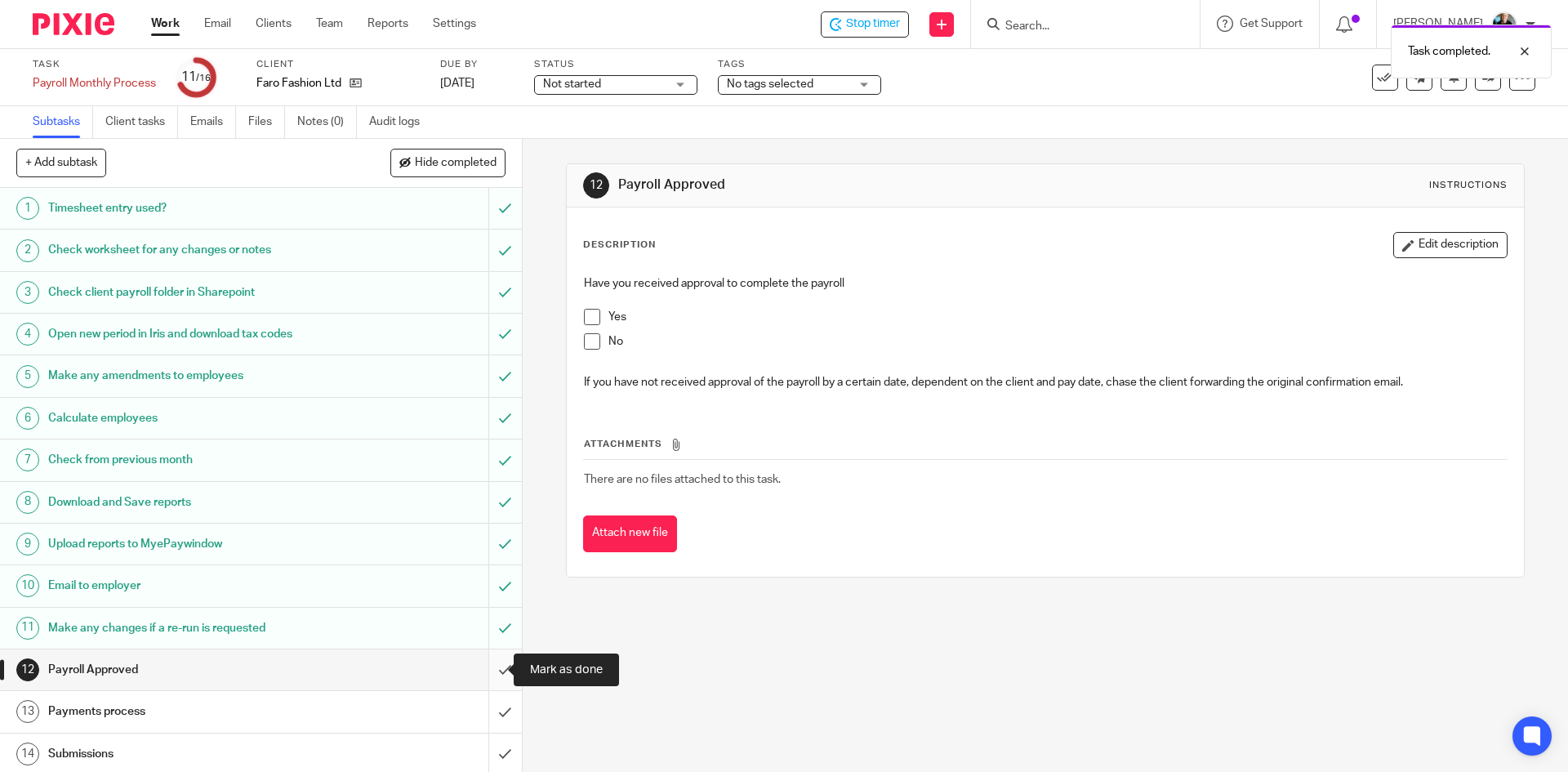
click at [489, 675] on input "submit" at bounding box center [261, 669] width 522 height 40
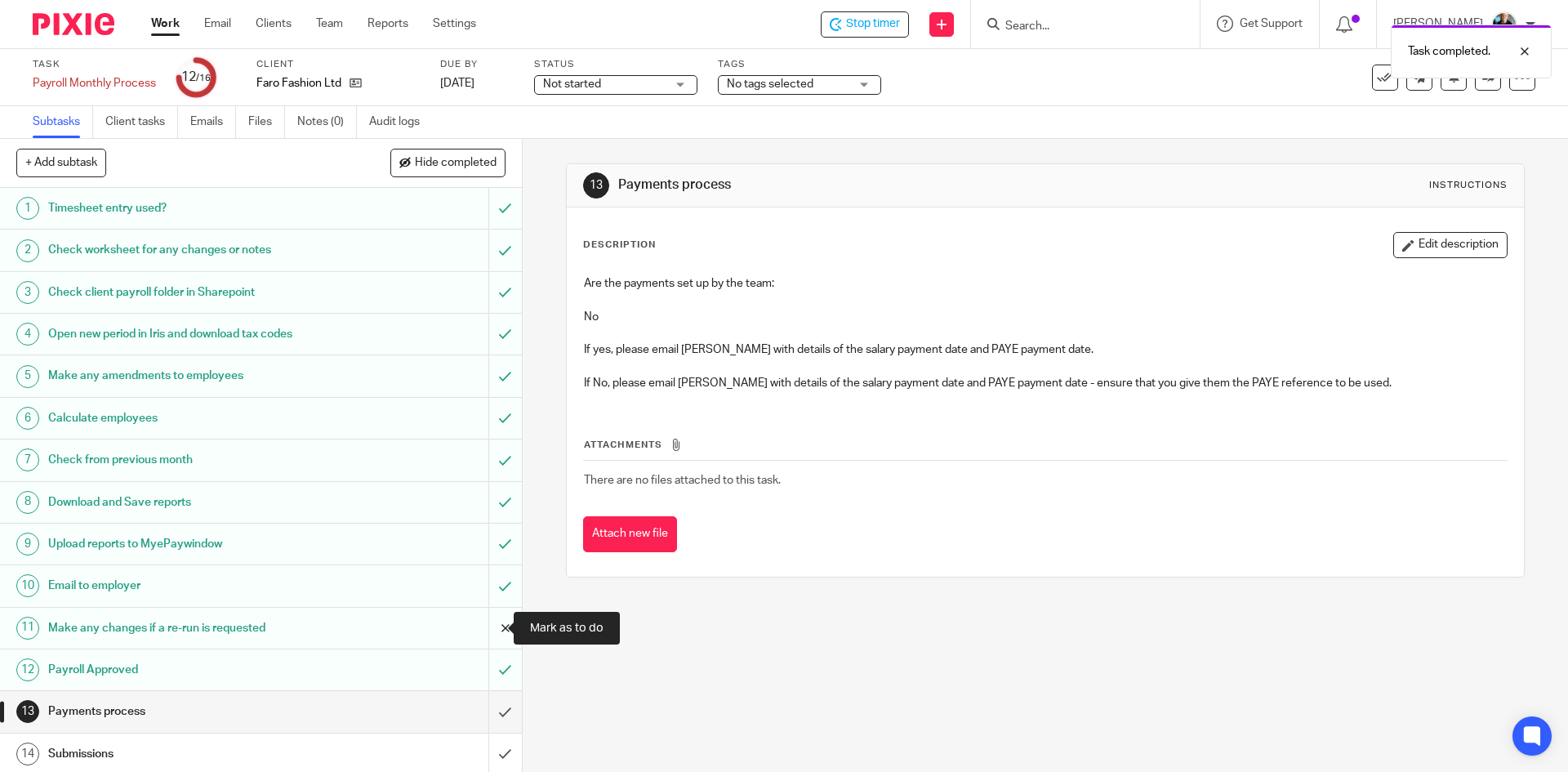
click at [488, 634] on input "submit" at bounding box center [261, 627] width 522 height 40
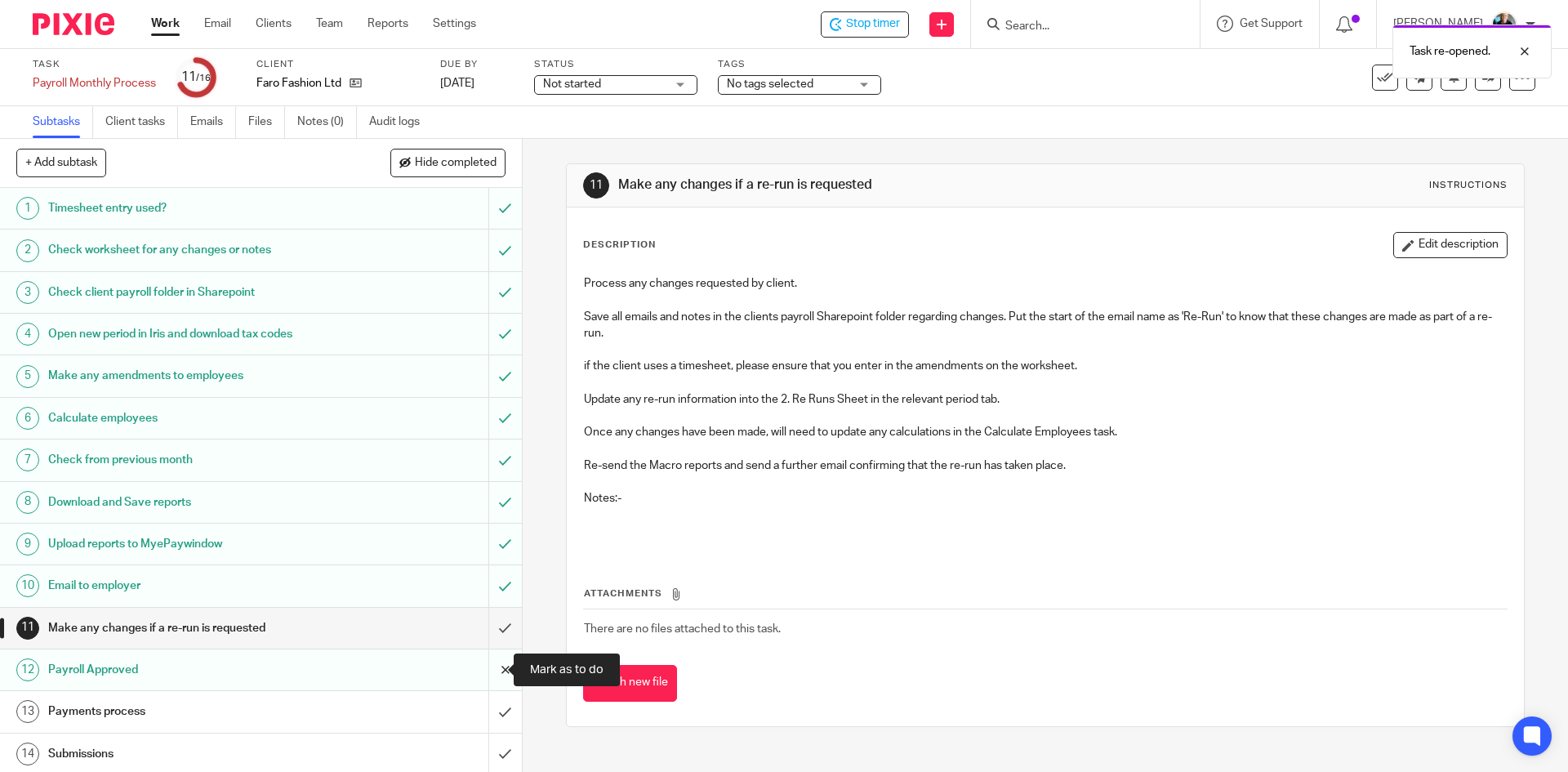
click at [492, 669] on input "submit" at bounding box center [261, 669] width 522 height 40
click at [487, 671] on input "submit" at bounding box center [261, 669] width 522 height 40
click at [489, 670] on input "submit" at bounding box center [261, 669] width 522 height 40
click at [489, 631] on input "submit" at bounding box center [261, 627] width 522 height 40
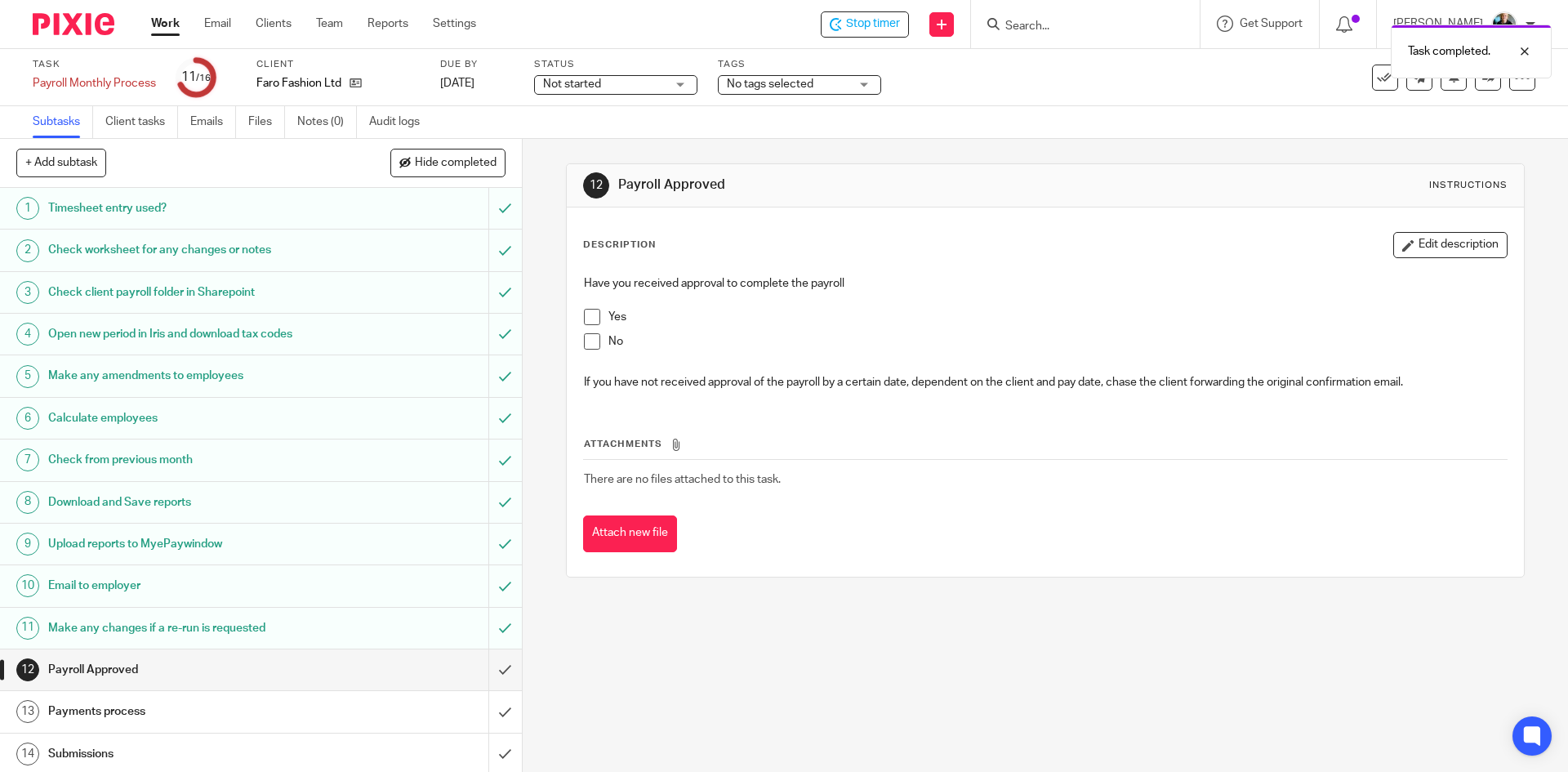
click at [588, 319] on span at bounding box center [592, 316] width 16 height 16
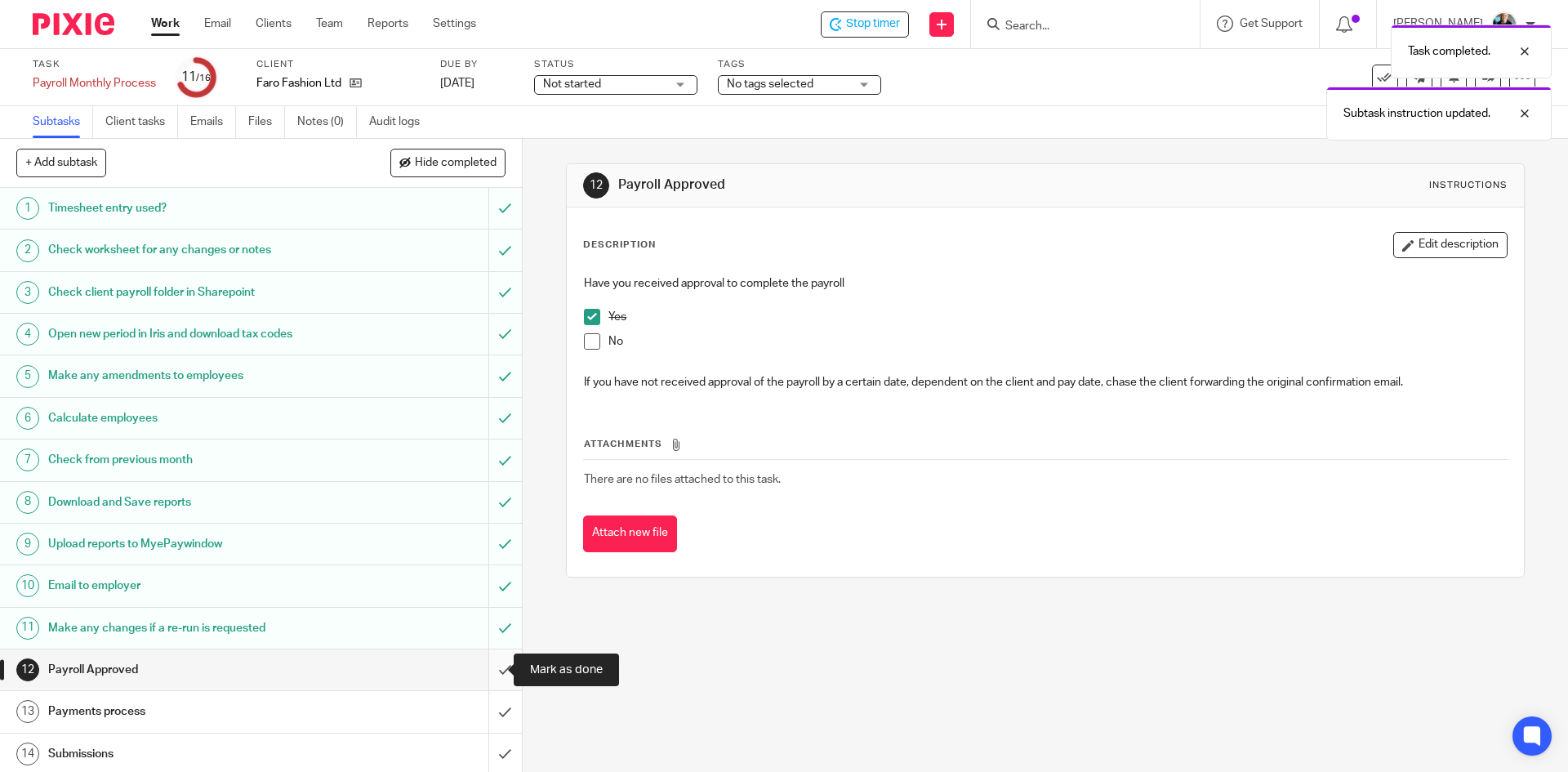
click at [487, 670] on input "submit" at bounding box center [261, 669] width 522 height 40
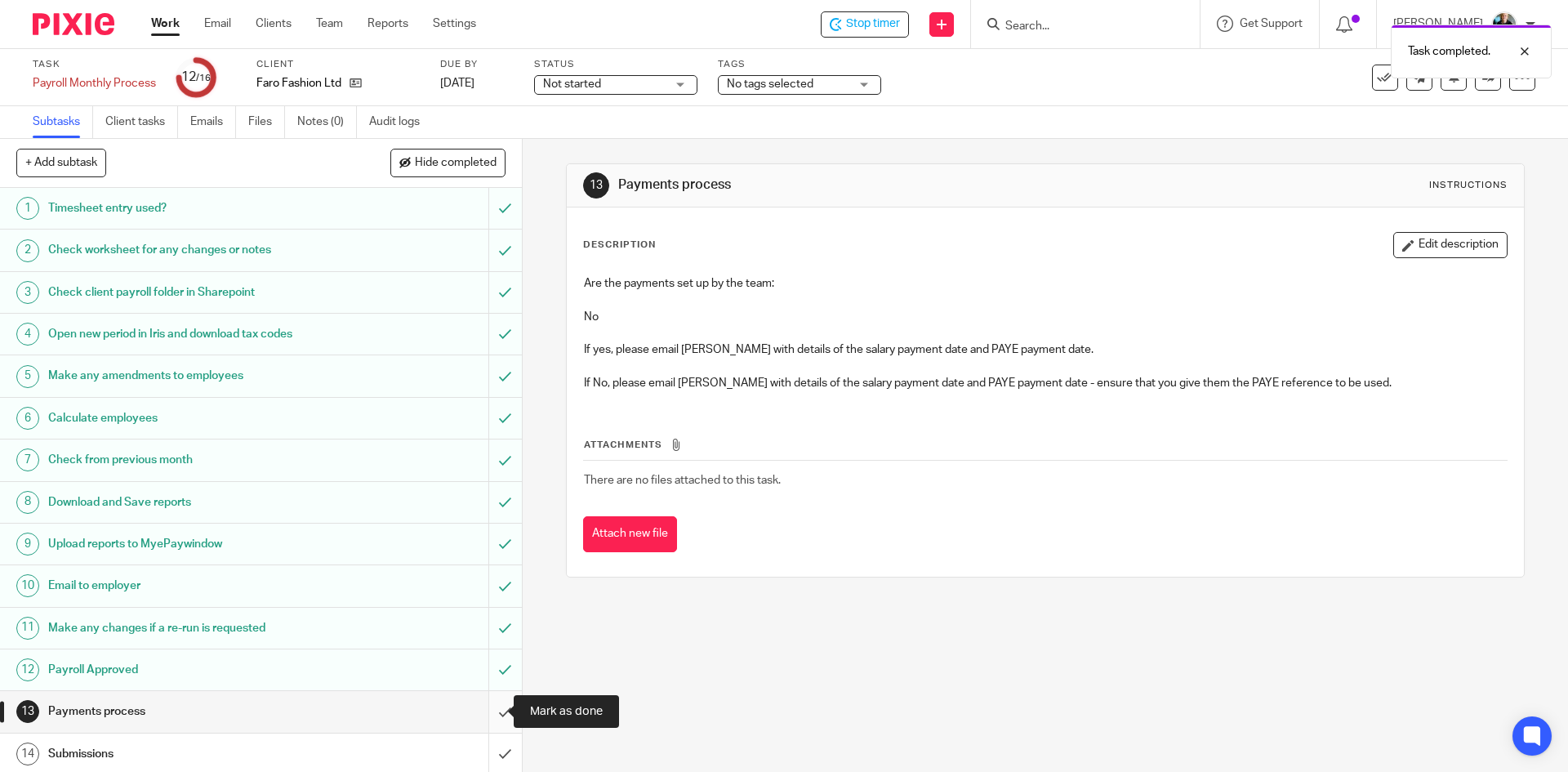
click at [489, 714] on input "submit" at bounding box center [261, 711] width 522 height 40
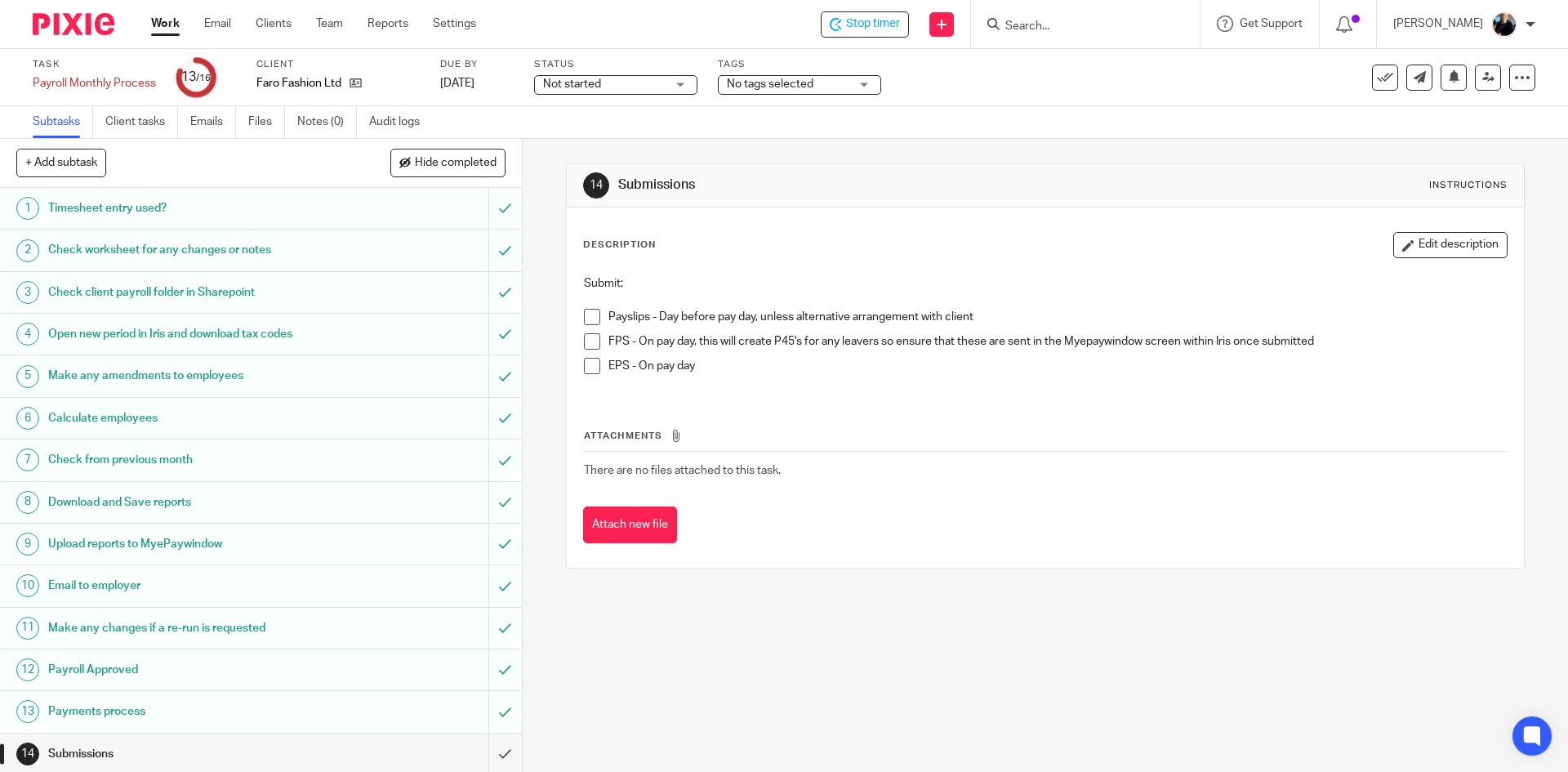
click at [584, 315] on span at bounding box center [592, 316] width 16 height 16
click at [589, 333] on span at bounding box center [592, 342] width 16 height 16
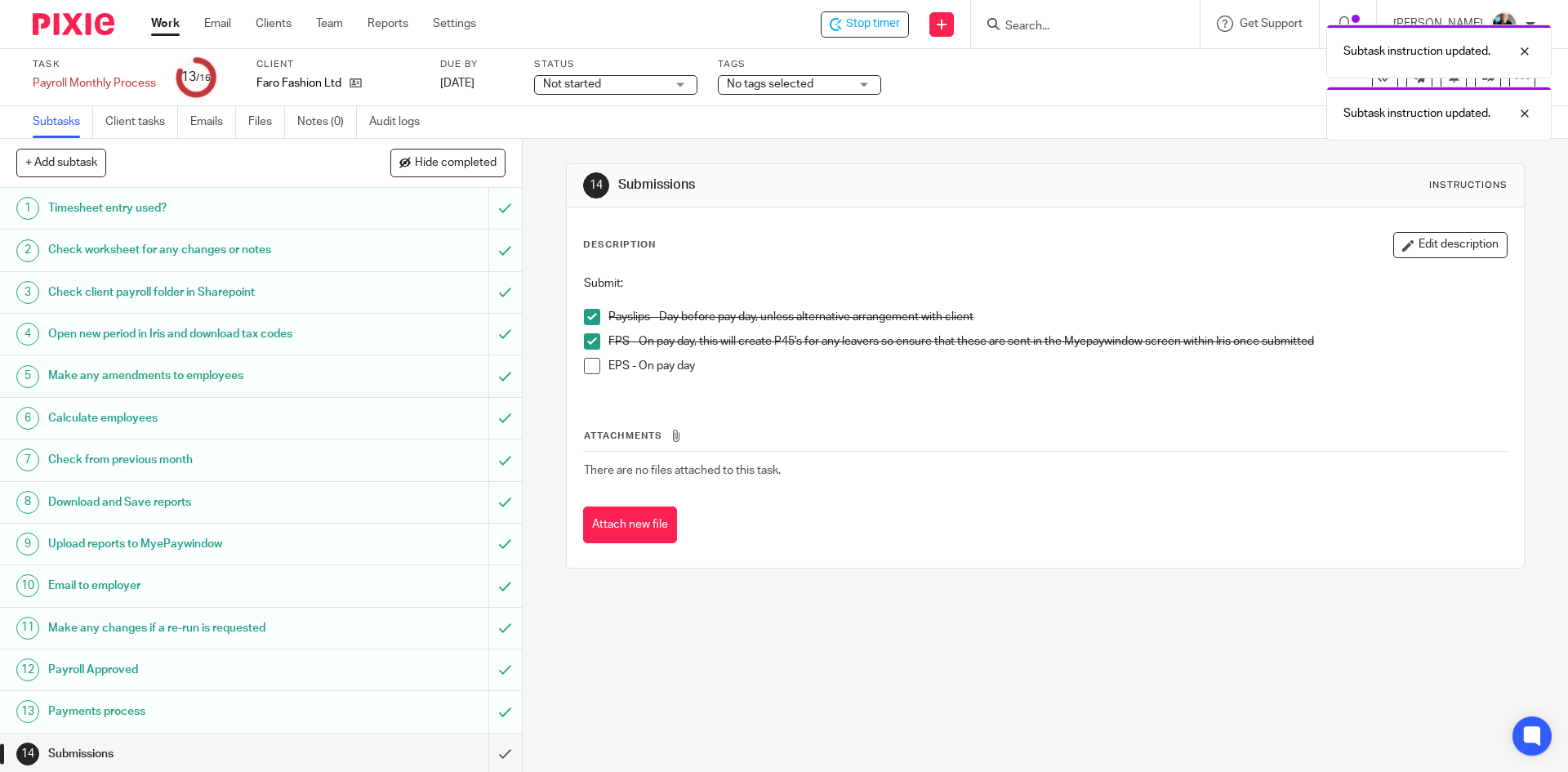
click at [593, 364] on span at bounding box center [592, 366] width 16 height 16
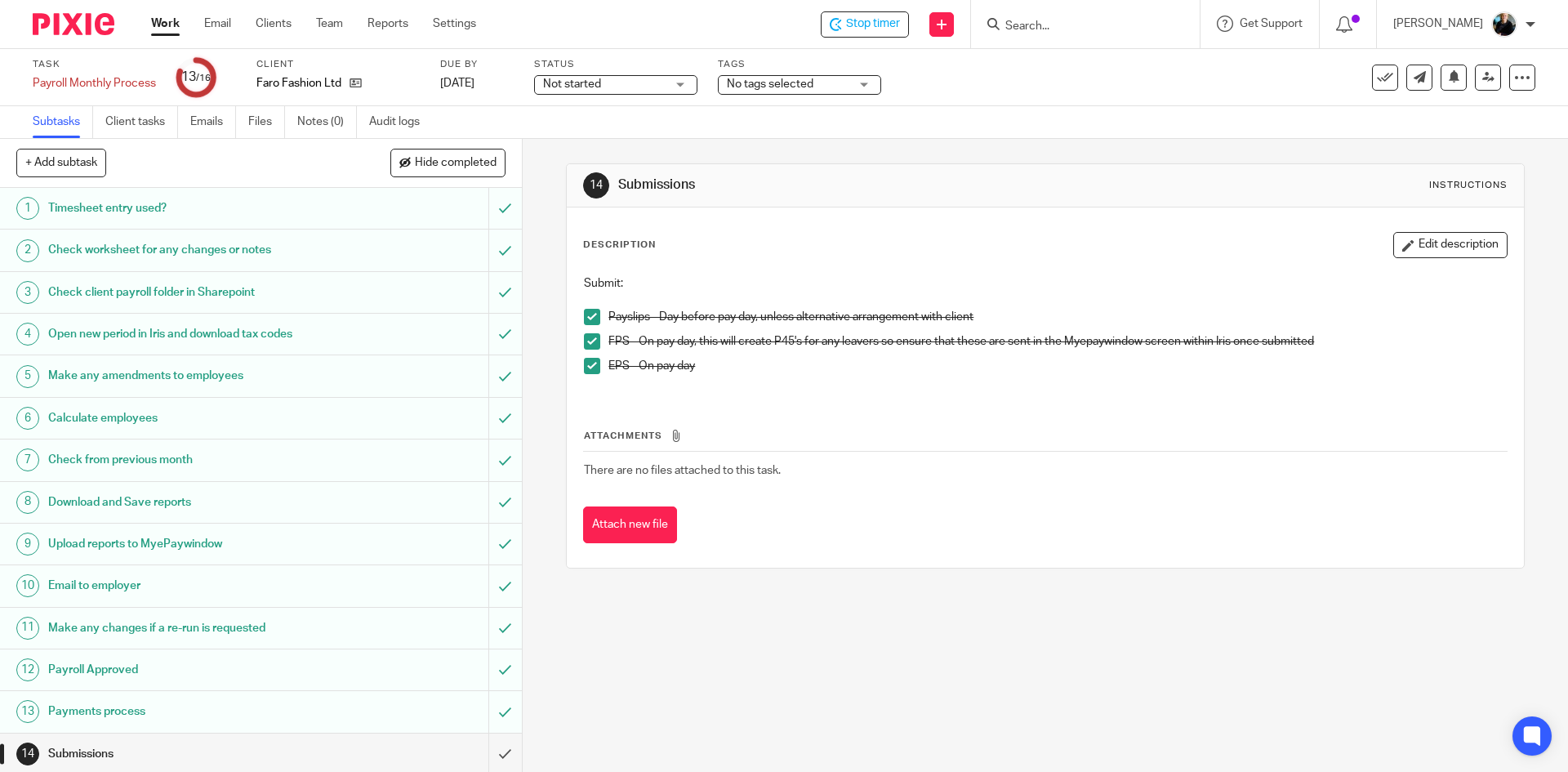
click at [1059, 29] on input "Search" at bounding box center [1077, 27] width 147 height 14
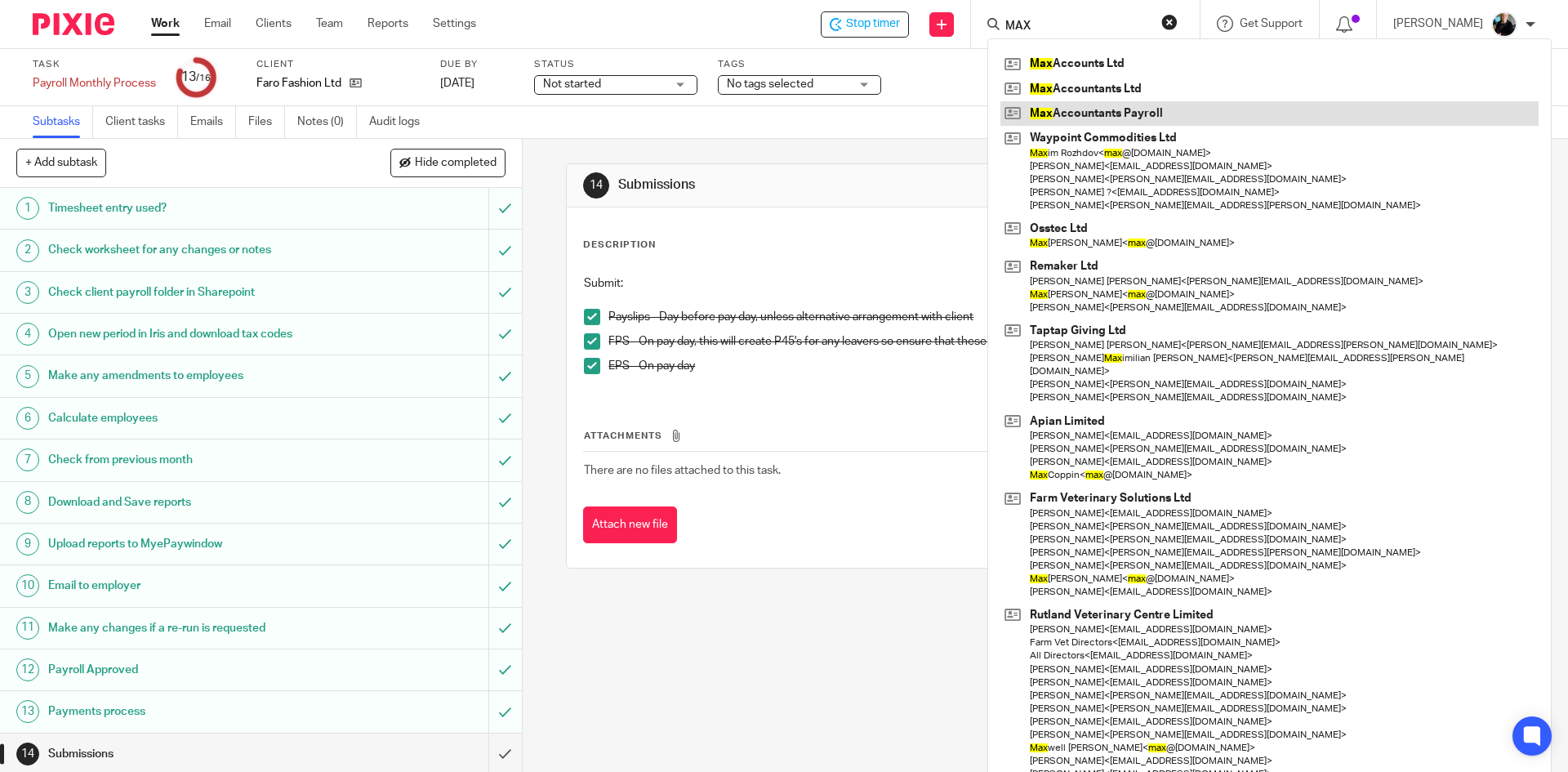
type input "MAX"
click at [1105, 116] on link at bounding box center [1269, 113] width 538 height 24
click at [1105, 115] on link at bounding box center [1269, 113] width 538 height 24
click at [1105, 111] on link at bounding box center [1269, 113] width 538 height 24
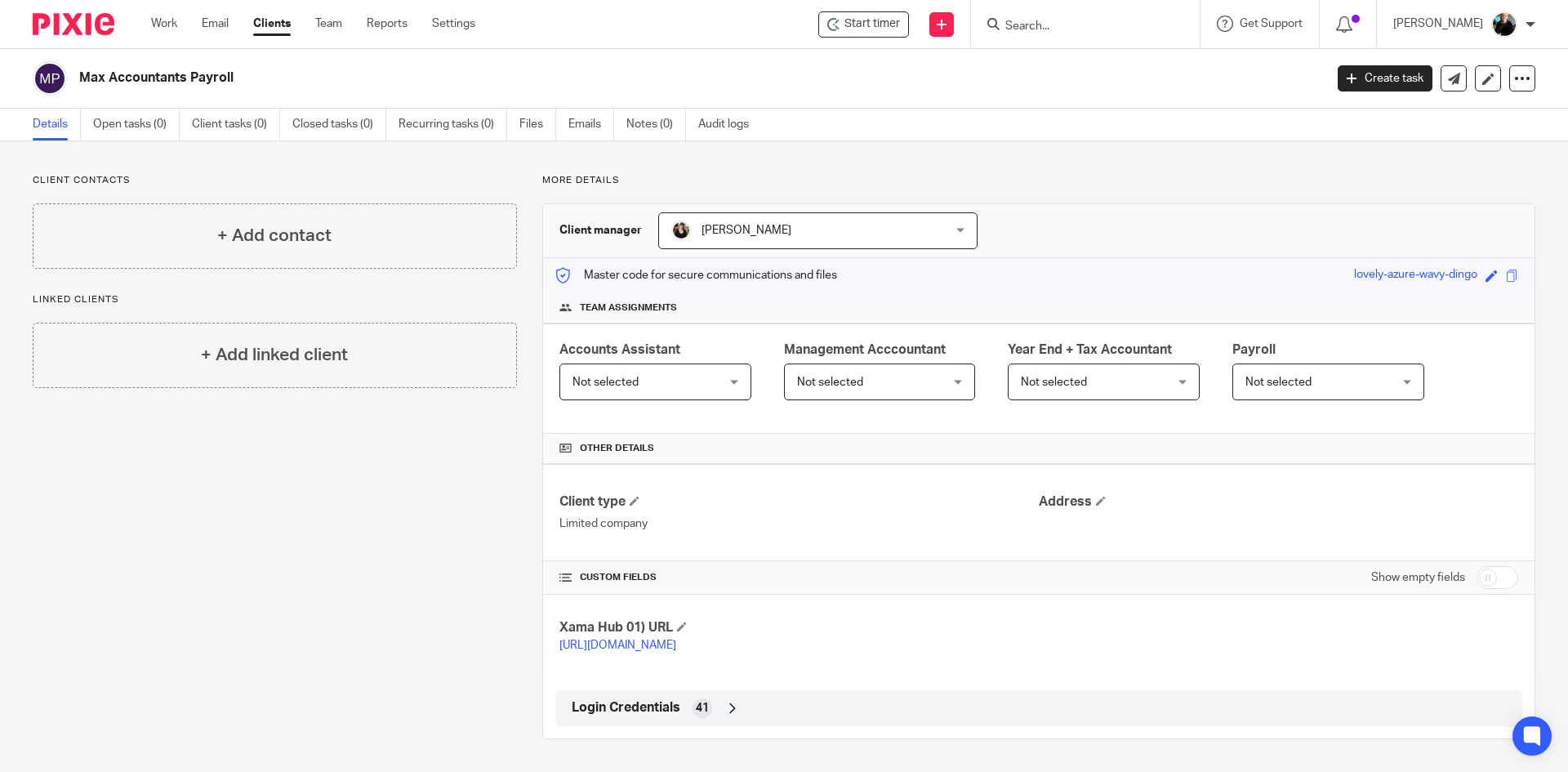
drag, startPoint x: 868, startPoint y: 572, endPoint x: 848, endPoint y: 563, distance: 21.9
click at [733, 710] on icon at bounding box center [732, 708] width 16 height 16
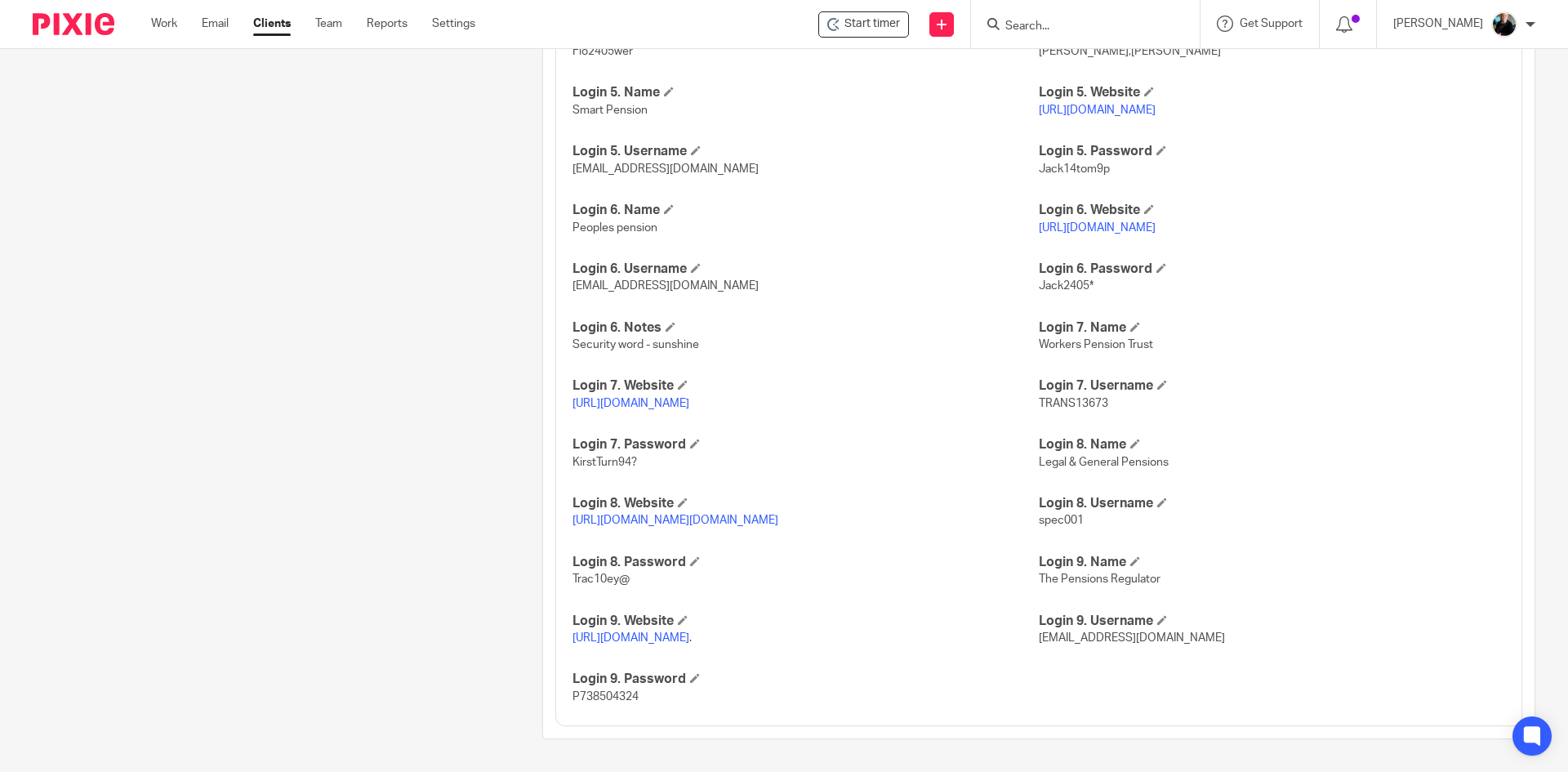
scroll to position [1324, 0]
click at [674, 632] on link "[URL][DOMAIN_NAME]" at bounding box center [631, 637] width 117 height 12
